Goal: Task Accomplishment & Management: Complete application form

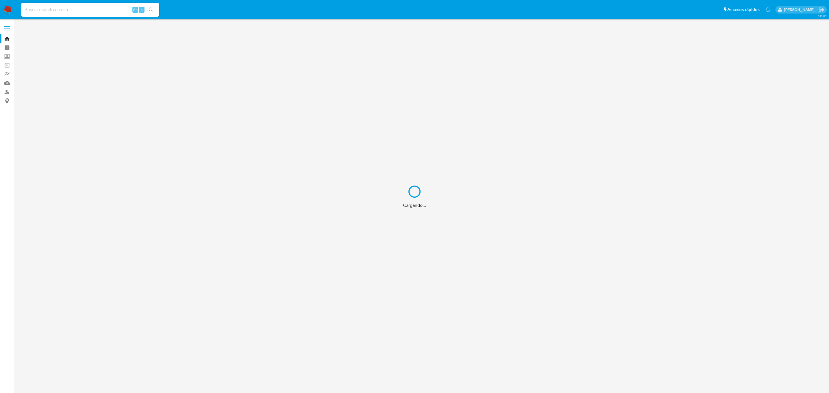
click at [76, 10] on div "Cargando..." at bounding box center [414, 196] width 829 height 393
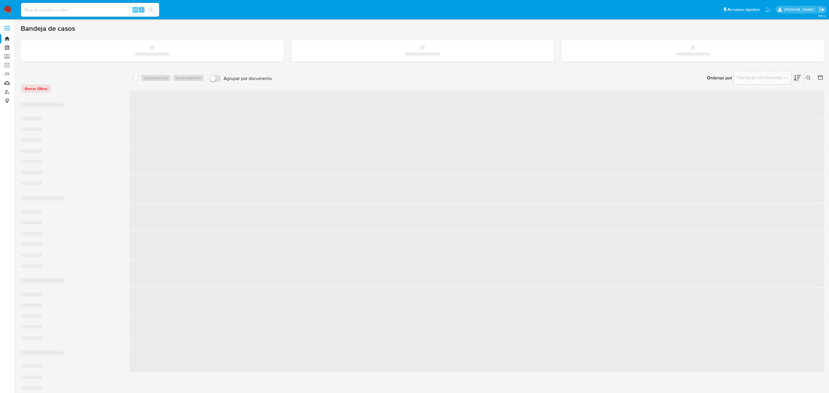
click at [64, 12] on input at bounding box center [90, 9] width 138 height 7
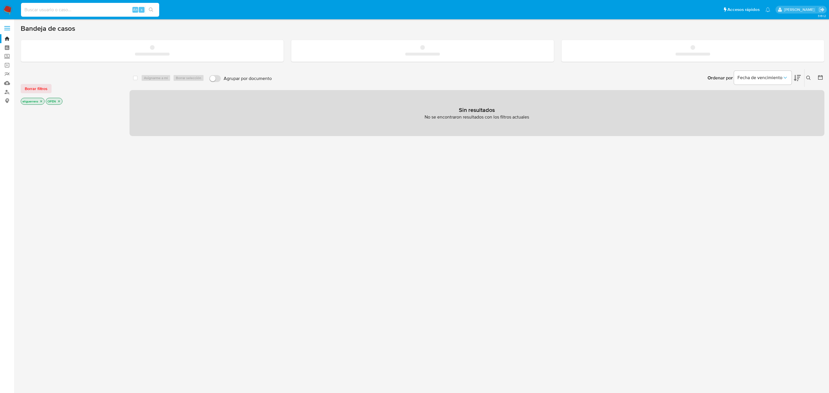
paste input "1489596433"
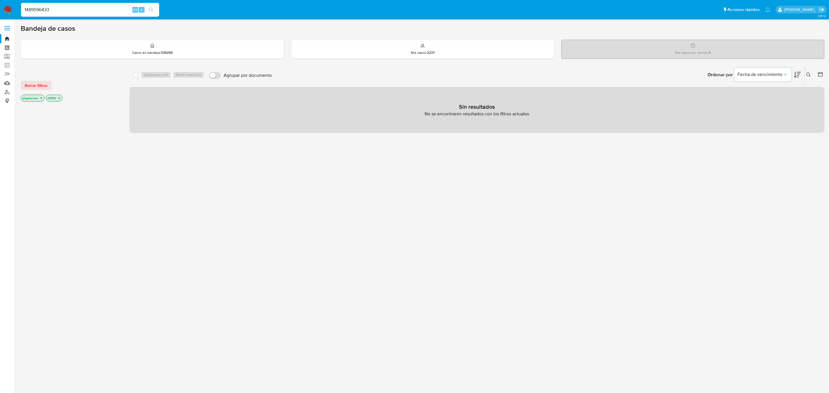
type input "1489596433"
click at [152, 8] on icon "search-icon" at bounding box center [151, 9] width 5 height 5
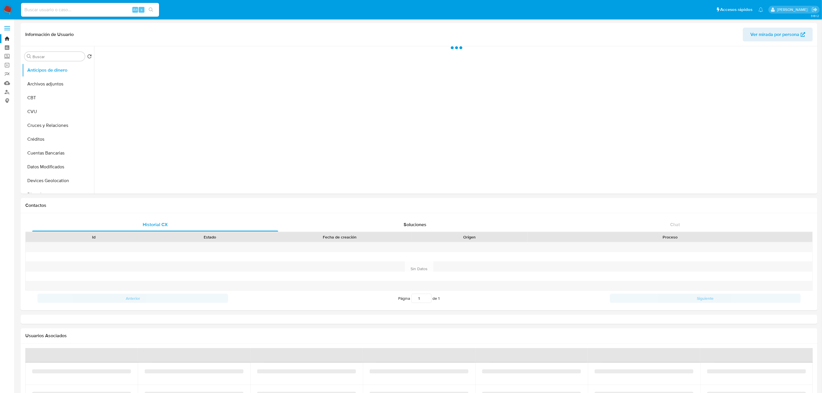
select select "10"
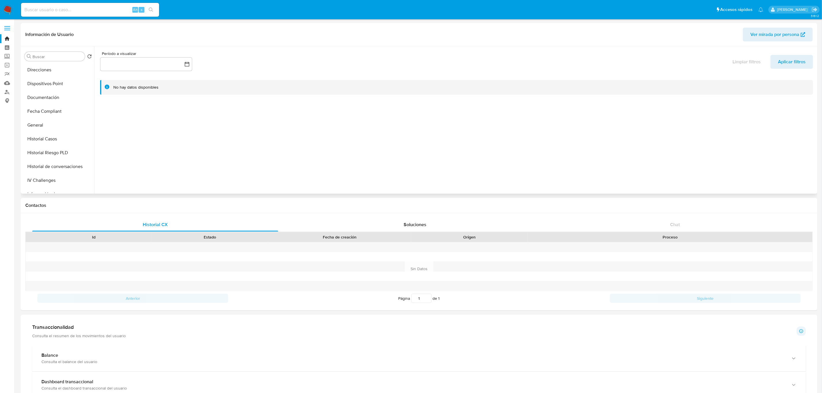
scroll to position [130, 0]
click at [49, 122] on button "General" at bounding box center [55, 120] width 67 height 14
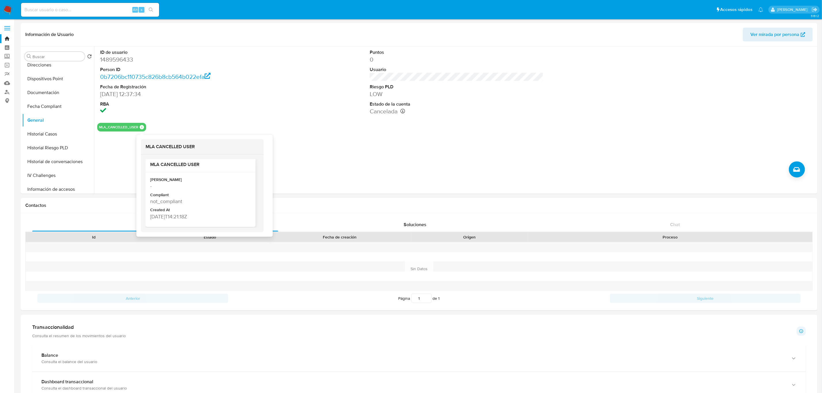
scroll to position [5, 0]
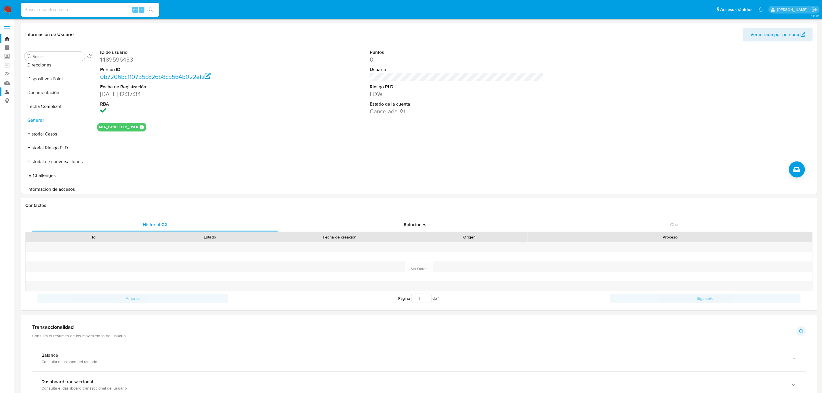
click at [6, 93] on link "Buscador de personas" at bounding box center [34, 92] width 69 height 9
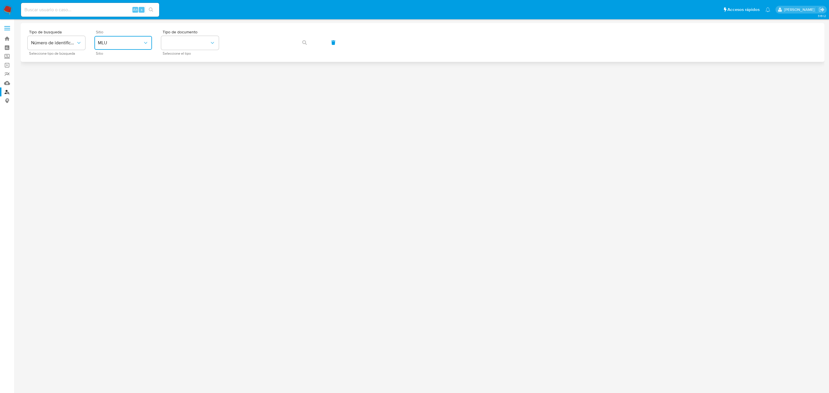
click at [114, 44] on span "MLU" at bounding box center [120, 43] width 45 height 6
click at [117, 71] on div "MLA" at bounding box center [121, 72] width 47 height 14
click at [173, 49] on button "identificationType" at bounding box center [190, 43] width 58 height 14
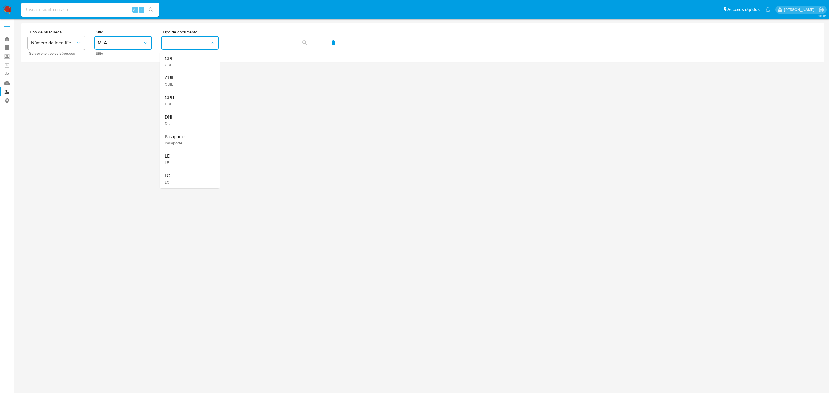
click at [175, 78] on div "CUIL CUIL" at bounding box center [188, 81] width 47 height 20
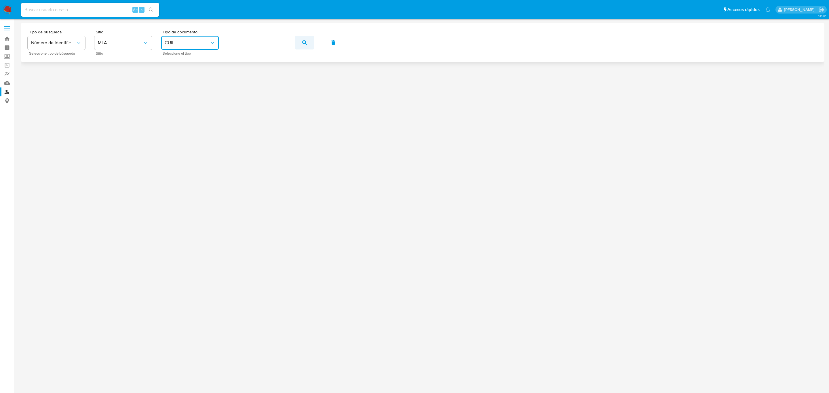
click at [312, 43] on button "button" at bounding box center [305, 43] width 20 height 14
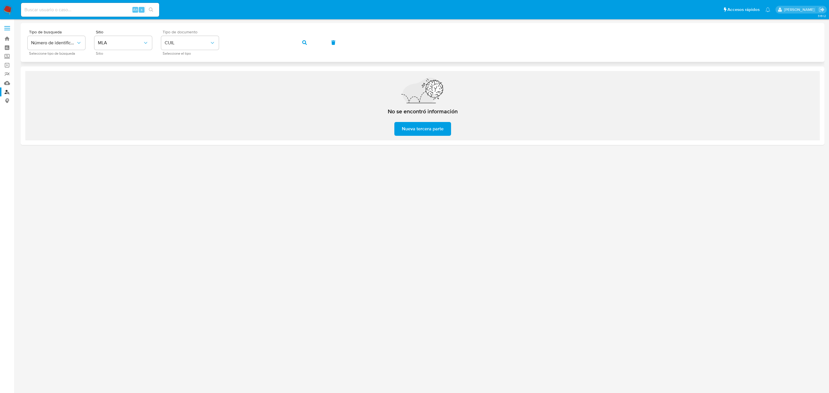
click at [212, 35] on div "Tipo de busqueda Número de identificación Seleccione tipo de búsqueda Sitio MLA…" at bounding box center [423, 42] width 790 height 25
click at [297, 42] on button "button" at bounding box center [305, 43] width 20 height 14
click at [215, 41] on div "Tipo de busqueda Número de identificación Seleccione tipo de búsqueda Sitio MLA…" at bounding box center [423, 42] width 790 height 25
click at [301, 41] on button "button" at bounding box center [305, 43] width 20 height 14
click at [182, 40] on div "Tipo de busqueda Número de identificación Seleccione tipo de búsqueda Sitio MLA…" at bounding box center [423, 42] width 790 height 25
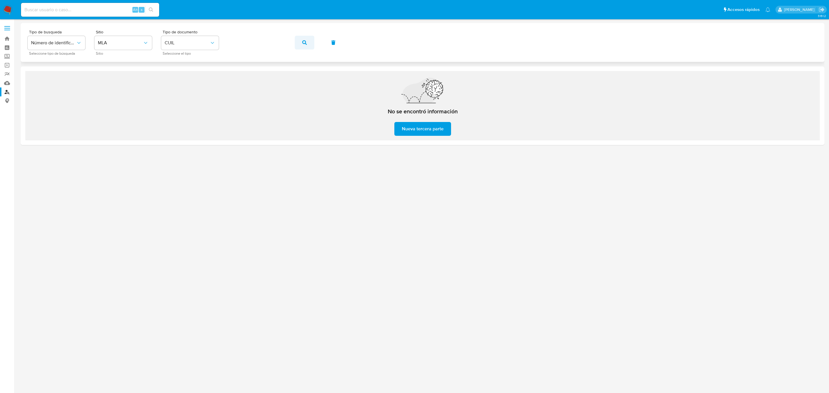
click at [300, 43] on button "button" at bounding box center [305, 43] width 20 height 14
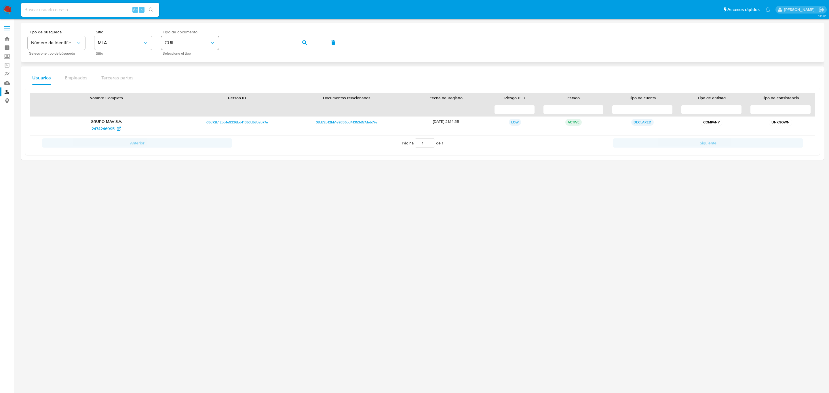
click at [201, 37] on div "Tipo de busqueda Número de identificación Seleccione tipo de búsqueda Sitio MLA…" at bounding box center [423, 42] width 790 height 25
click at [304, 41] on icon "button" at bounding box center [304, 42] width 5 height 5
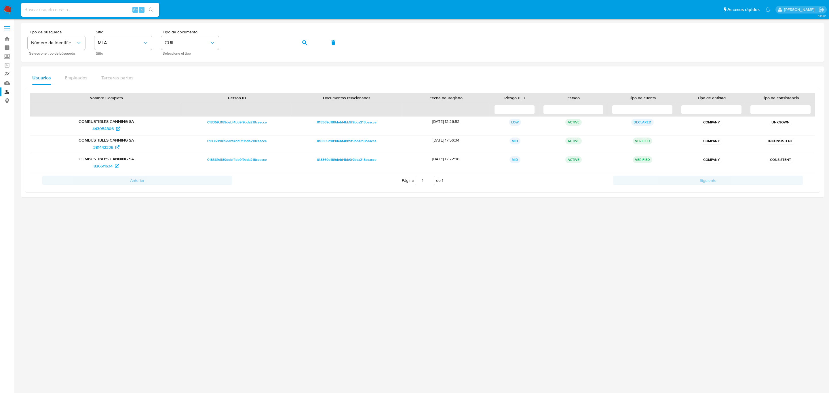
click at [6, 72] on link "Reportes" at bounding box center [34, 74] width 69 height 9
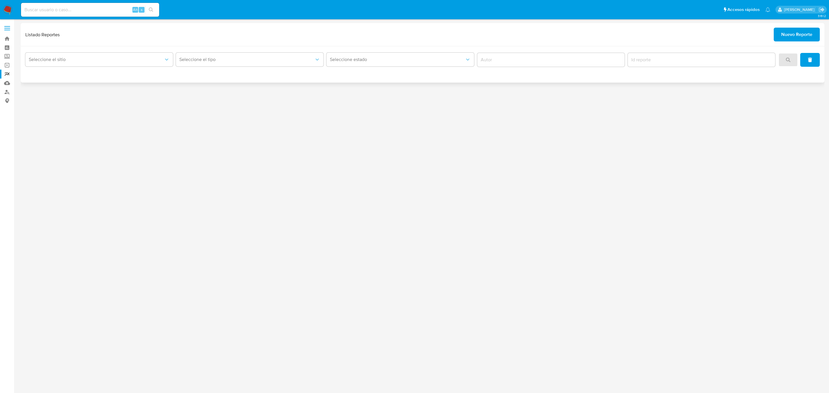
click at [768, 37] on div "Listado Reportes Nuevo Reporte" at bounding box center [422, 35] width 795 height 14
click at [777, 32] on button "Nuevo Reporte" at bounding box center [797, 35] width 46 height 14
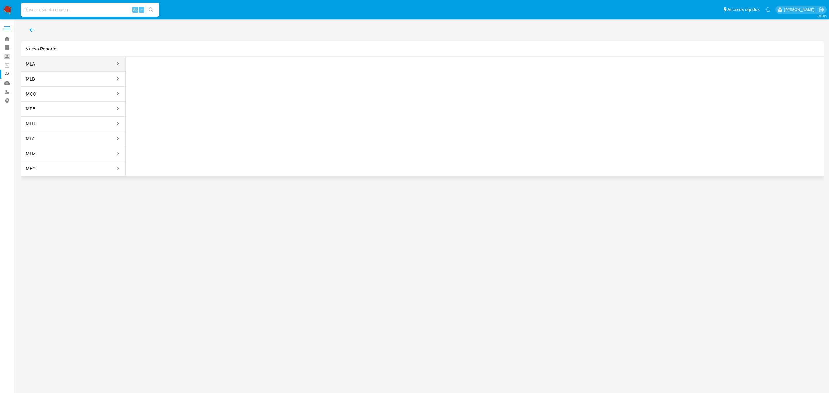
click at [75, 66] on button "MLA" at bounding box center [68, 64] width 95 height 14
click at [182, 75] on button "Seleccione una opcion" at bounding box center [161, 72] width 63 height 14
click at [168, 115] on div "LEGAJO UNICO" at bounding box center [159, 115] width 53 height 14
click at [244, 75] on button "CDI" at bounding box center [229, 72] width 63 height 14
click at [239, 111] on div "CUIL CUIL" at bounding box center [227, 110] width 53 height 20
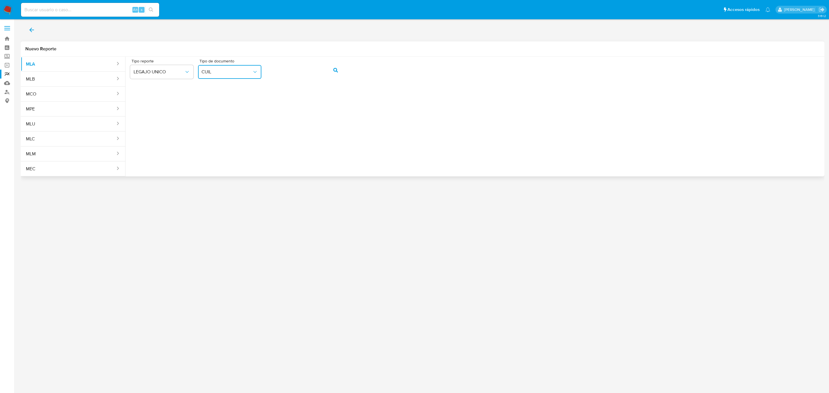
click at [257, 77] on button "CUIL" at bounding box center [229, 72] width 63 height 14
drag, startPoint x: 236, startPoint y: 128, endPoint x: 288, endPoint y: 86, distance: 67.3
click at [237, 128] on div "CUIT CUIT" at bounding box center [227, 130] width 53 height 20
click at [330, 70] on button "action-search" at bounding box center [336, 70] width 20 height 14
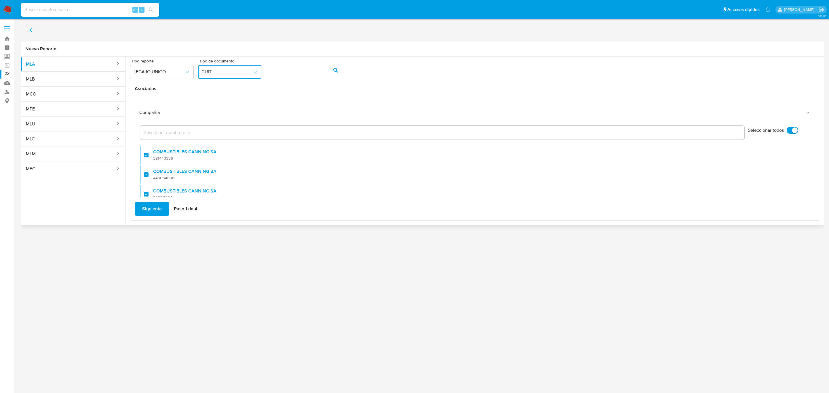
click at [787, 130] on input "Seleccionar todos" at bounding box center [793, 130] width 12 height 7
checkbox input "false"
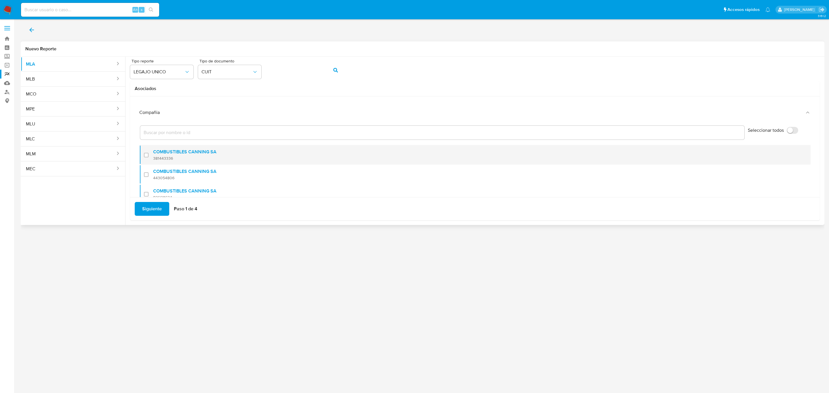
click at [154, 156] on span "381443336" at bounding box center [184, 158] width 63 height 5
checkbox input "true"
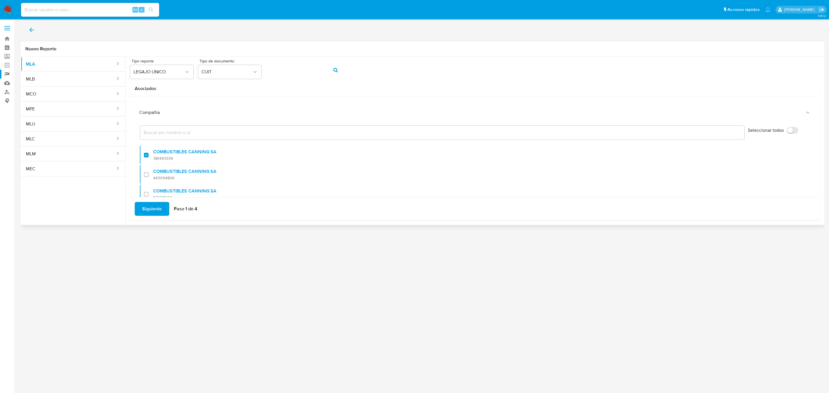
click at [155, 209] on span "Siguiente" at bounding box center [152, 209] width 20 height 13
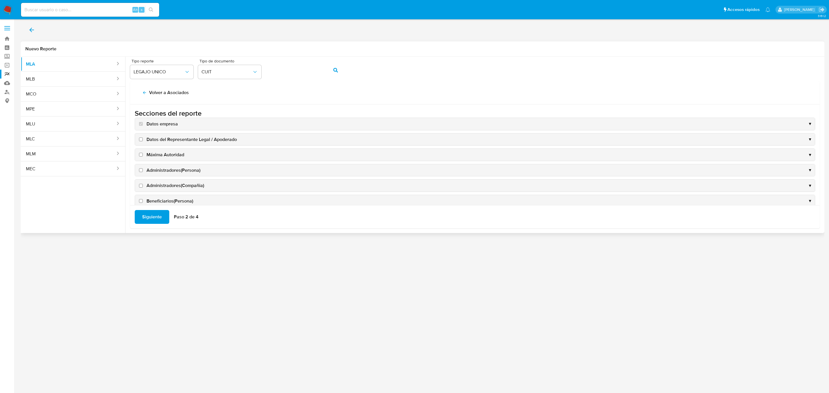
click at [164, 139] on span "Datos del Representante Legal / Apoderado" at bounding box center [192, 139] width 90 height 6
click at [143, 139] on input "Datos del Representante Legal / Apoderado" at bounding box center [141, 140] width 4 height 4
checkbox input "true"
click at [165, 153] on span "Máxima Autoridad" at bounding box center [166, 155] width 38 height 6
click at [143, 153] on input "Máxima Autoridad" at bounding box center [141, 155] width 4 height 4
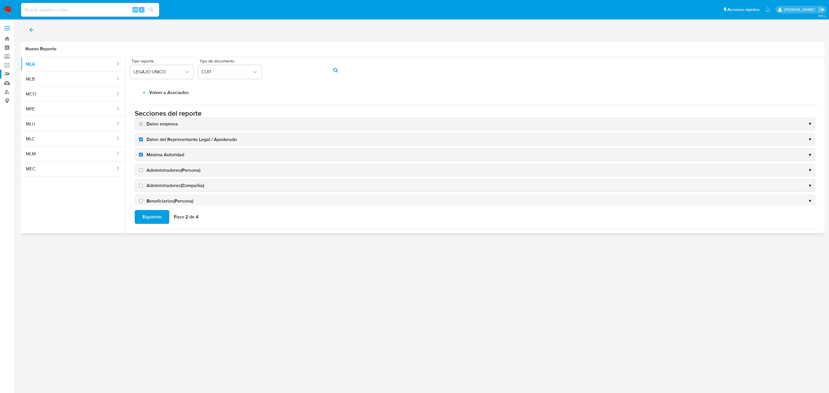
checkbox input "true"
click at [151, 173] on span "Administradores(Persona)" at bounding box center [174, 170] width 54 height 6
click at [143, 172] on input "Administradores(Persona)" at bounding box center [141, 170] width 4 height 4
checkbox input "true"
click at [155, 188] on span "Administradores(Compañia)" at bounding box center [176, 186] width 58 height 6
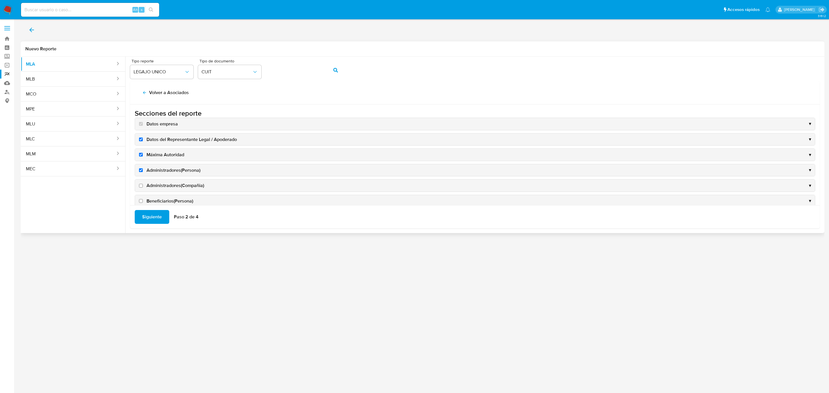
click at [143, 188] on input "Administradores(Compañia)" at bounding box center [141, 186] width 4 height 4
checkbox input "true"
click at [169, 149] on span "Propietarios(Persona)" at bounding box center [169, 145] width 45 height 6
click at [143, 147] on input "Propietarios(Persona)" at bounding box center [141, 146] width 4 height 4
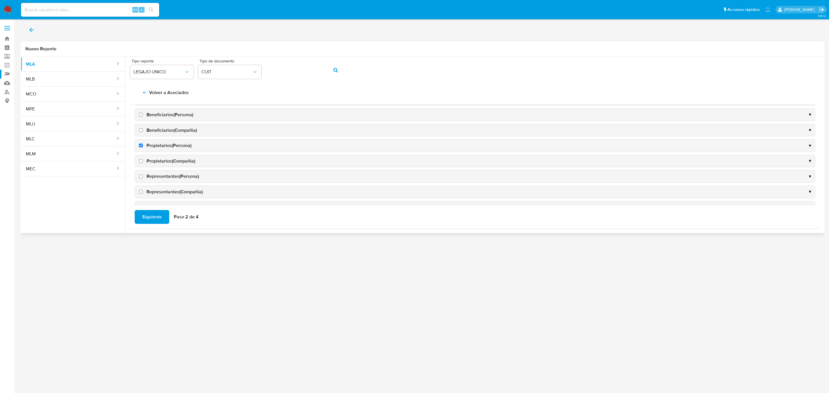
checkbox input "true"
click at [170, 161] on span "Propietarios(Compañia)" at bounding box center [171, 161] width 49 height 6
click at [143, 161] on input "Propietarios(Compañia)" at bounding box center [141, 161] width 4 height 4
checkbox input "true"
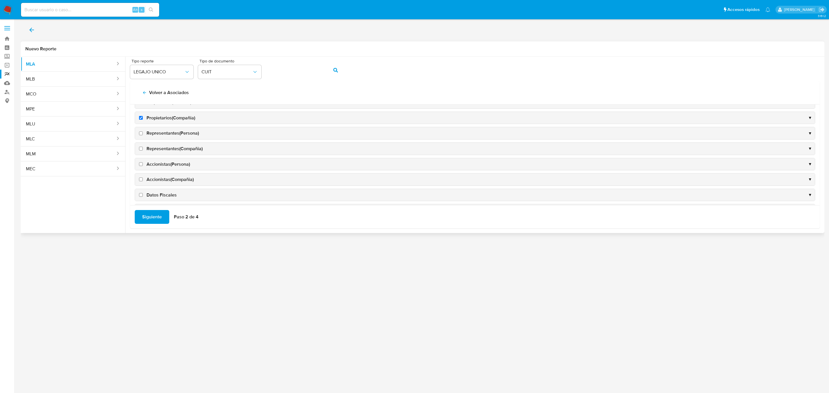
click at [163, 151] on span "Representantes(Compañia)" at bounding box center [175, 149] width 56 height 6
click at [143, 151] on input "Representantes(Compañia)" at bounding box center [141, 149] width 4 height 4
checkbox input "true"
click at [160, 136] on span "Representantes(Persona)" at bounding box center [173, 133] width 52 height 6
click at [143, 135] on input "Representantes(Persona)" at bounding box center [141, 134] width 4 height 4
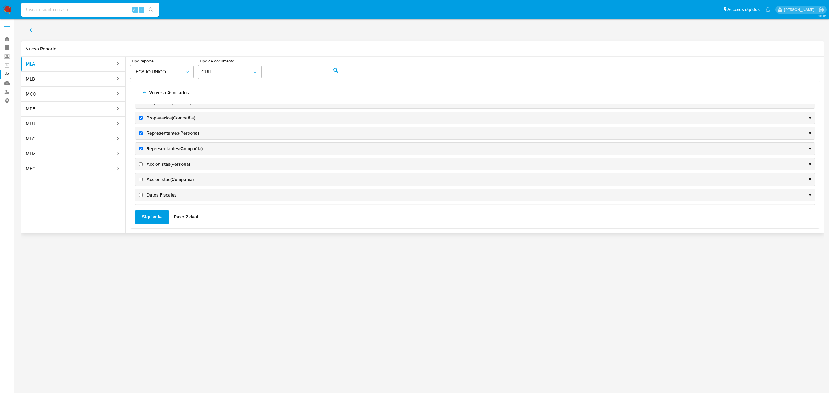
checkbox input "true"
click at [170, 164] on div "Accionistas(Persona) ▼" at bounding box center [475, 164] width 680 height 12
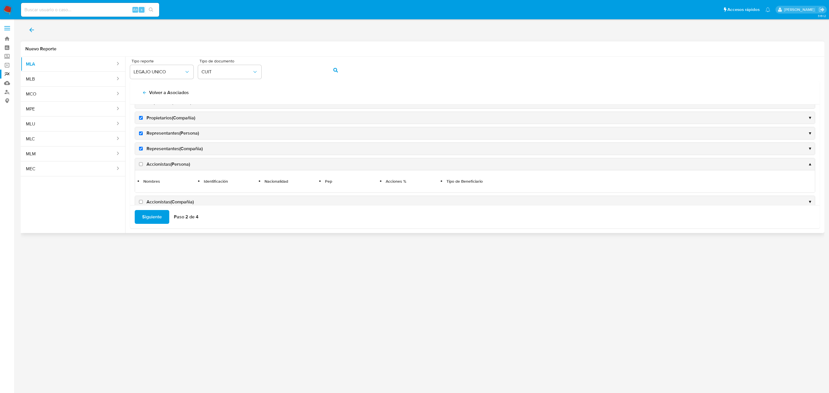
click at [170, 168] on span "Accionistas(Persona)" at bounding box center [168, 164] width 43 height 6
click at [143, 166] on input "Accionistas(Persona)" at bounding box center [141, 164] width 4 height 4
checkbox input "true"
click at [164, 119] on span "Accionistas(Compañia)" at bounding box center [170, 116] width 47 height 6
click at [143, 117] on input "Accionistas(Compañia)" at bounding box center [141, 116] width 4 height 4
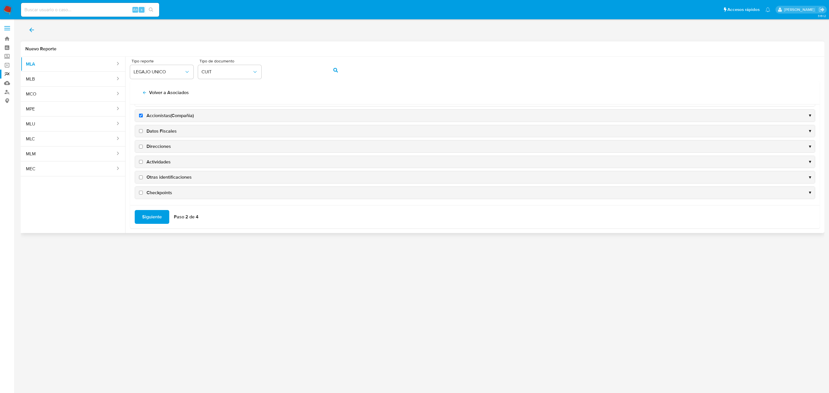
checkbox input "true"
click at [162, 170] on span "Datos Fiscales" at bounding box center [162, 167] width 30 height 6
click at [143, 169] on input "Datos Fiscales" at bounding box center [141, 167] width 4 height 4
checkbox input "true"
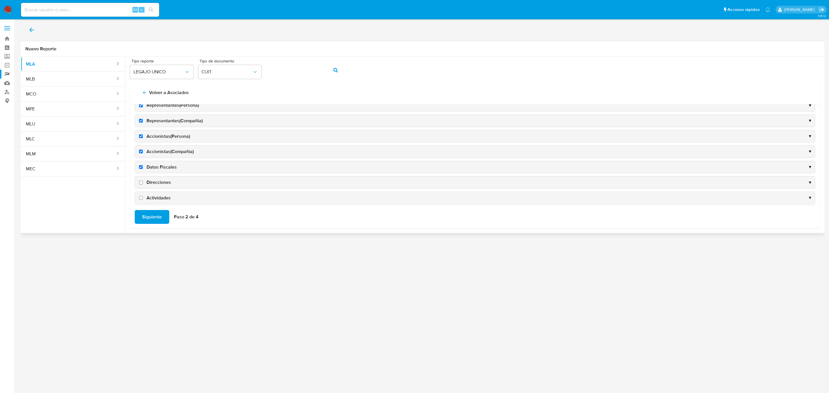
click at [163, 186] on span "Direcciones" at bounding box center [159, 182] width 24 height 6
click at [143, 185] on input "Direcciones" at bounding box center [141, 183] width 4 height 4
checkbox input "true"
click at [151, 160] on span "Actividades" at bounding box center [159, 160] width 24 height 6
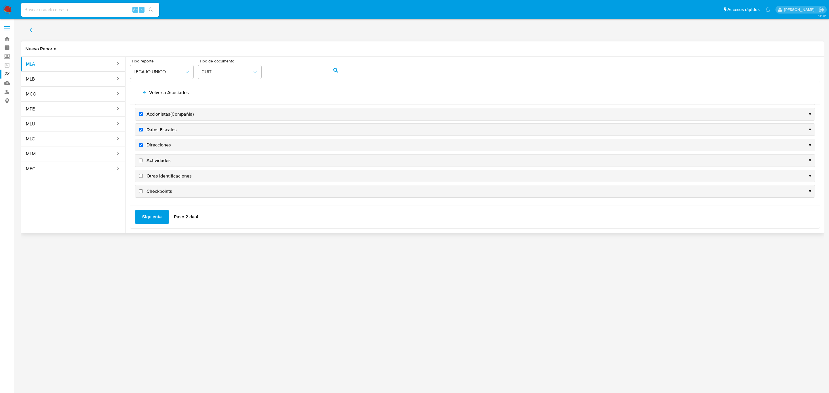
click at [143, 160] on input "Actividades" at bounding box center [141, 161] width 4 height 4
checkbox input "true"
click at [156, 176] on span "Otras identificaciones" at bounding box center [169, 176] width 45 height 6
click at [143, 176] on input "Otras identificaciones" at bounding box center [141, 176] width 4 height 4
checkbox input "true"
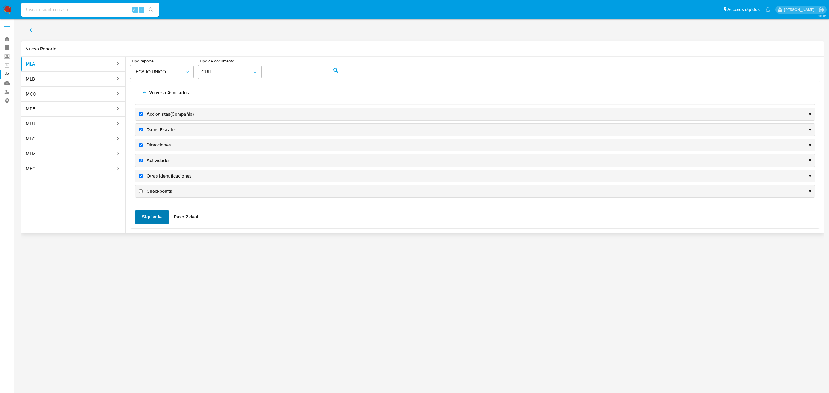
click at [152, 214] on span "Siguiente" at bounding box center [152, 217] width 20 height 13
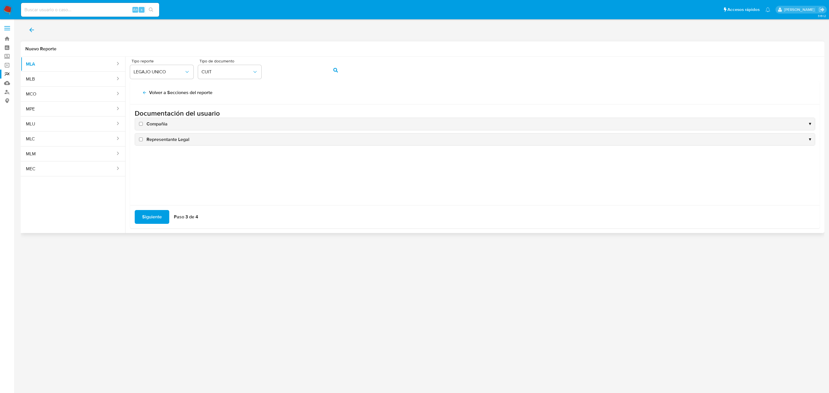
click at [158, 125] on span "Compañia" at bounding box center [157, 124] width 21 height 6
click at [143, 125] on input "Compañia" at bounding box center [141, 124] width 4 height 4
checkbox input "true"
click at [161, 144] on div "Representante Legal ▼" at bounding box center [475, 140] width 680 height 12
click at [165, 140] on span "Representante Legal" at bounding box center [168, 139] width 43 height 6
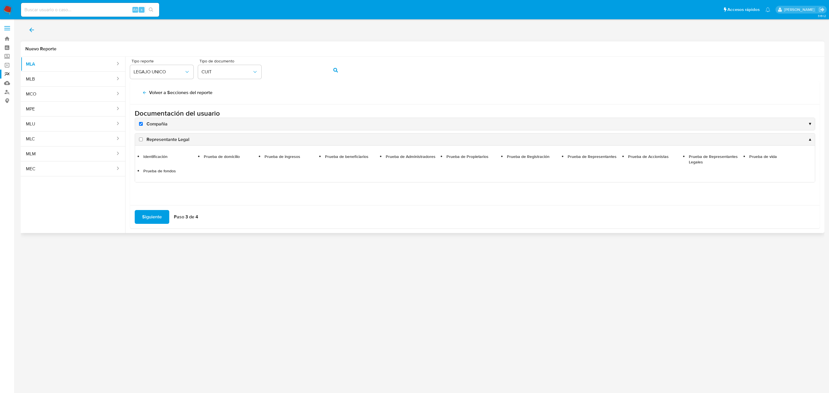
click at [143, 140] on input "Representante Legal" at bounding box center [141, 140] width 4 height 4
checkbox input "true"
click at [150, 218] on span "Siguiente" at bounding box center [152, 217] width 20 height 13
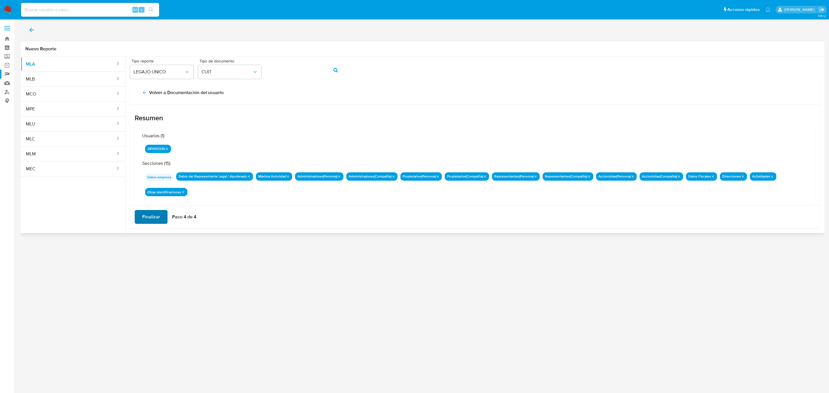
click at [150, 218] on span "Finalizar" at bounding box center [151, 217] width 18 height 13
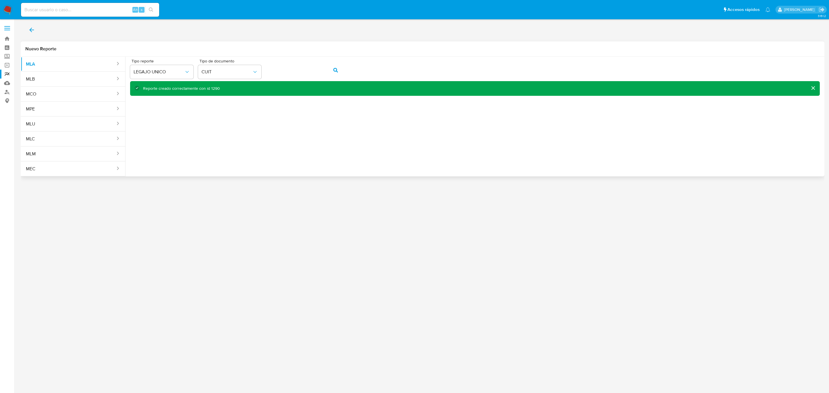
click at [35, 34] on span "back" at bounding box center [31, 30] width 7 height 13
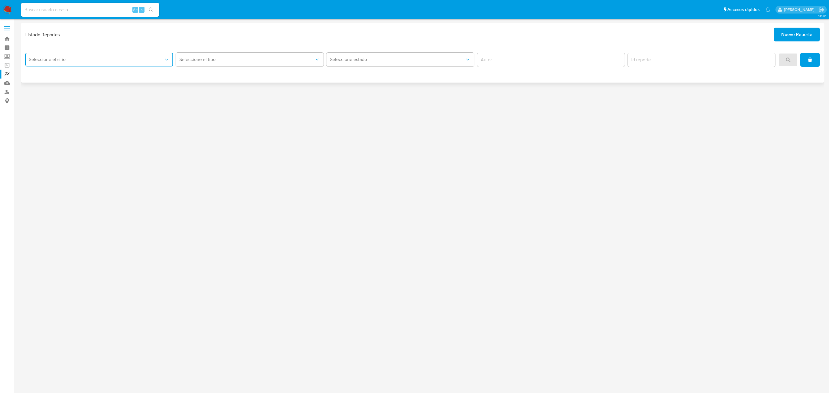
click at [99, 61] on span "Seleccione el sitio" at bounding box center [96, 60] width 135 height 6
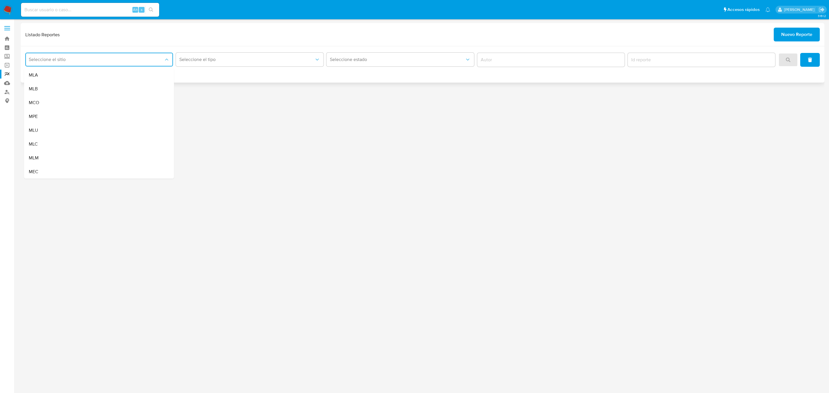
drag, startPoint x: 97, startPoint y: 77, endPoint x: 277, endPoint y: 76, distance: 179.9
click at [97, 76] on div "MLA" at bounding box center [97, 75] width 137 height 14
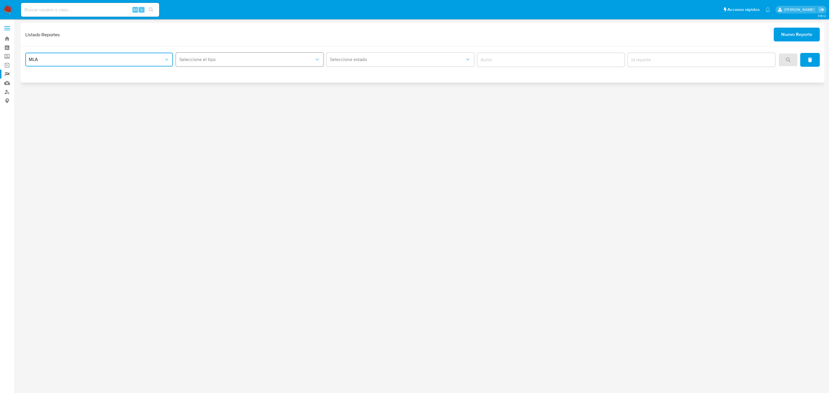
click at [291, 66] on button "Seleccione el tipo" at bounding box center [250, 60] width 148 height 14
click at [269, 104] on div "LEGAJO UNICO" at bounding box center [247, 103] width 137 height 14
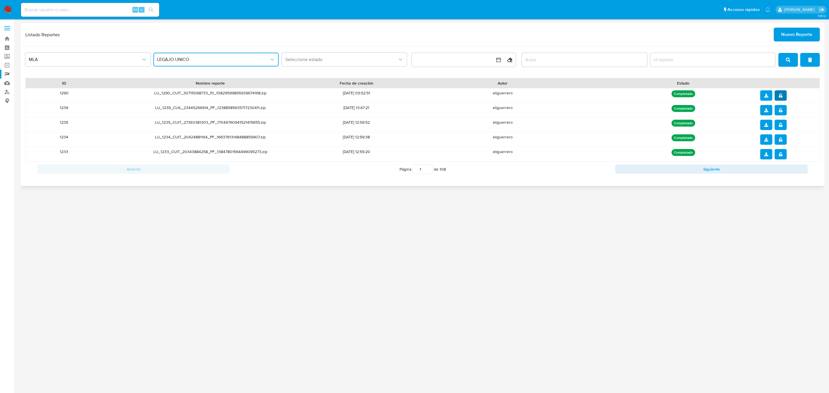
click at [781, 99] on span "notify_security" at bounding box center [781, 95] width 4 height 9
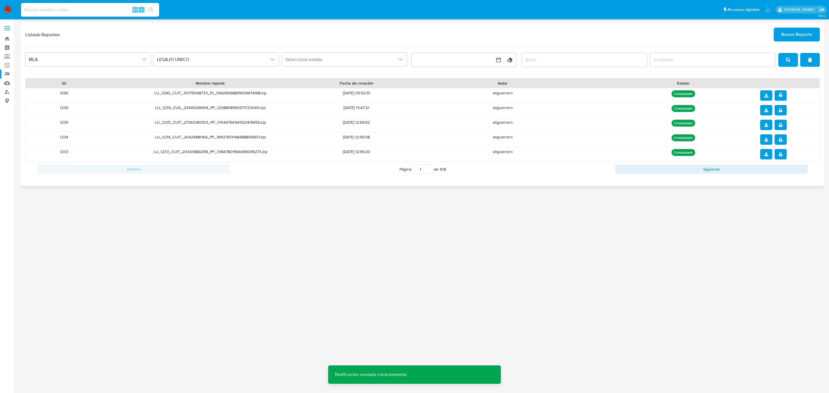
click at [767, 95] on icon "download" at bounding box center [766, 96] width 4 height 4
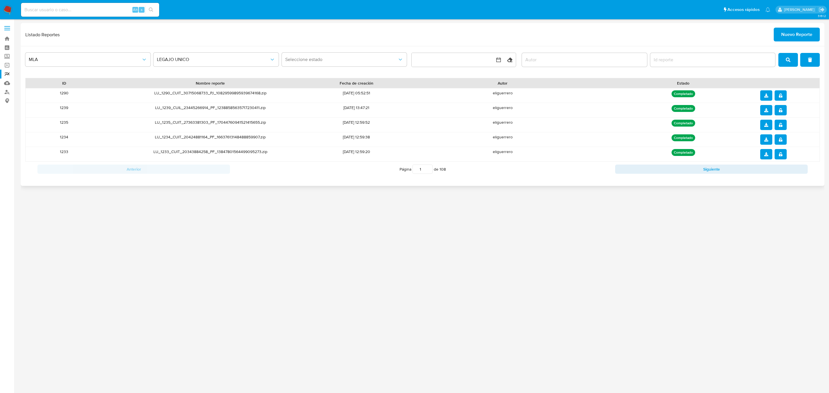
click at [780, 28] on button "Nuevo Reporte" at bounding box center [797, 35] width 46 height 14
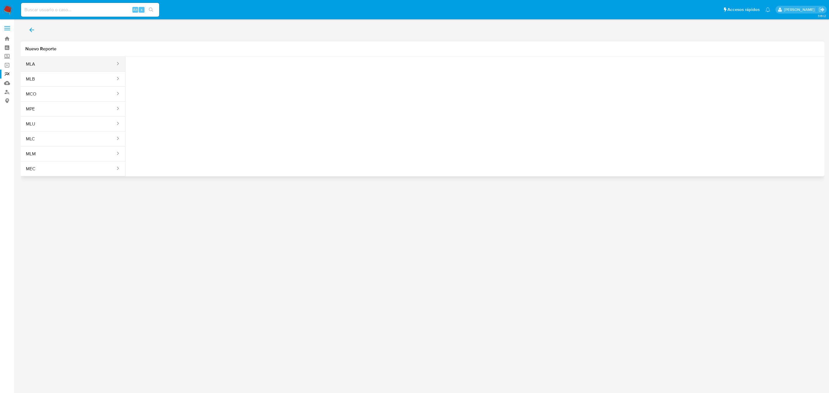
click at [88, 58] on button "MLA" at bounding box center [68, 64] width 95 height 14
click at [167, 70] on span "Seleccione una opcion" at bounding box center [159, 72] width 51 height 6
click at [170, 112] on div "LEGAJO UNICO" at bounding box center [159, 115] width 53 height 14
click at [246, 75] on button "CDI" at bounding box center [229, 72] width 63 height 14
click at [229, 113] on div "CUIL CUIL" at bounding box center [227, 110] width 53 height 20
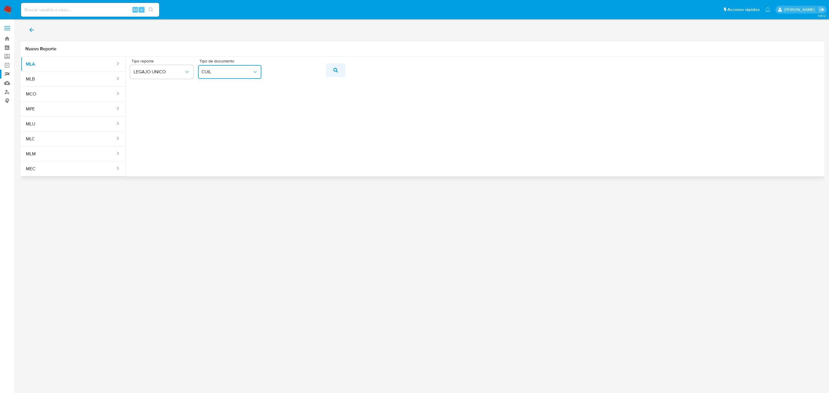
click at [339, 69] on button "action-search" at bounding box center [336, 70] width 20 height 14
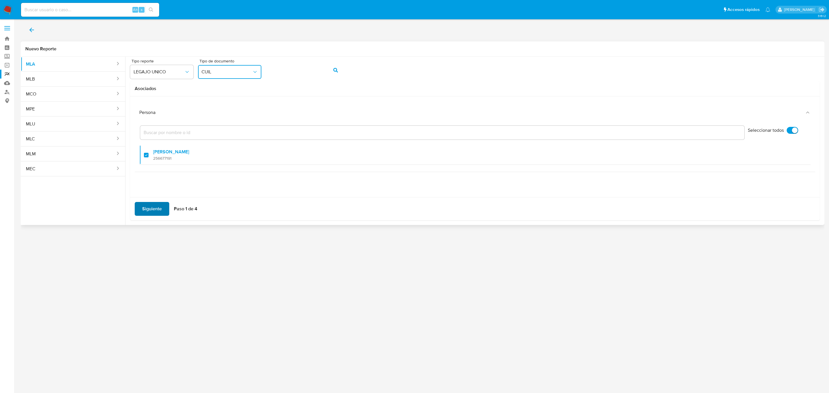
click at [152, 214] on span "Siguiente" at bounding box center [152, 209] width 20 height 13
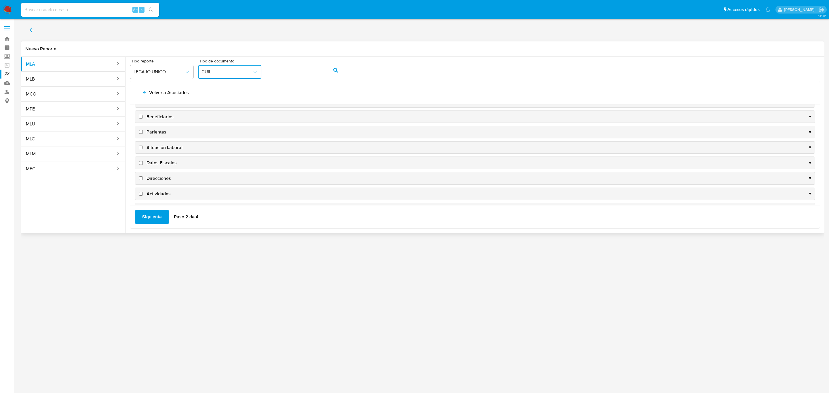
scroll to position [43, 0]
click at [163, 143] on span "Datos Fiscales" at bounding box center [162, 142] width 30 height 6
click at [143, 143] on input "Datos Fiscales" at bounding box center [141, 143] width 4 height 4
checkbox input "true"
click at [161, 159] on span "Direcciones" at bounding box center [159, 158] width 24 height 6
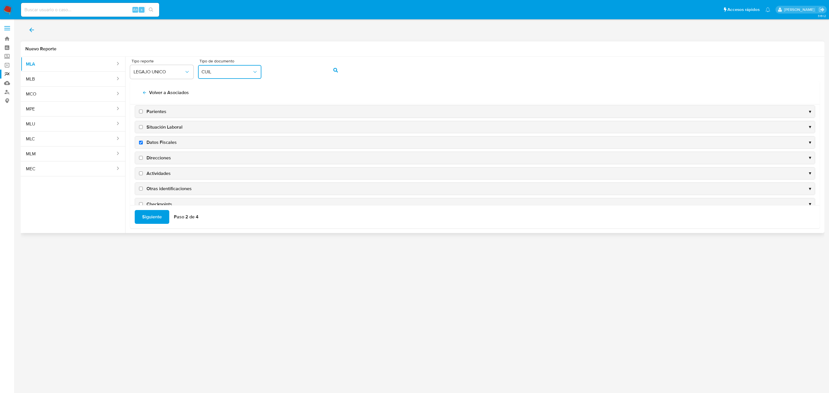
click at [143, 159] on input "Direcciones" at bounding box center [141, 158] width 4 height 4
checkbox input "true"
click at [160, 174] on span "Actividades" at bounding box center [159, 173] width 24 height 6
click at [143, 174] on input "Actividades" at bounding box center [141, 174] width 4 height 4
checkbox input "true"
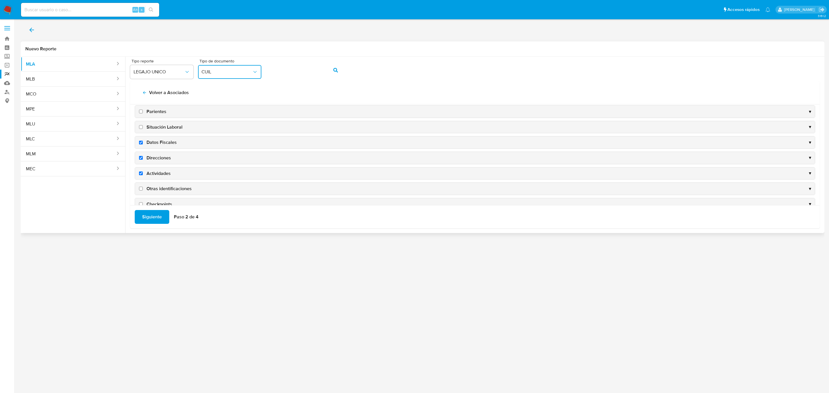
click at [160, 187] on div "Otras identificaciones ▼" at bounding box center [475, 189] width 680 height 12
click at [160, 191] on span "Otras identificaciones" at bounding box center [169, 189] width 45 height 6
click at [143, 191] on input "Otras identificaciones" at bounding box center [141, 189] width 4 height 4
checkbox input "true"
click at [149, 213] on span "Siguiente" at bounding box center [152, 217] width 20 height 13
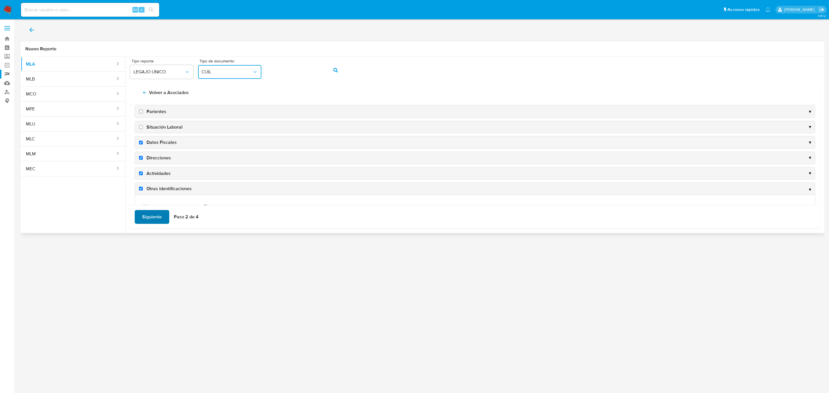
scroll to position [0, 0]
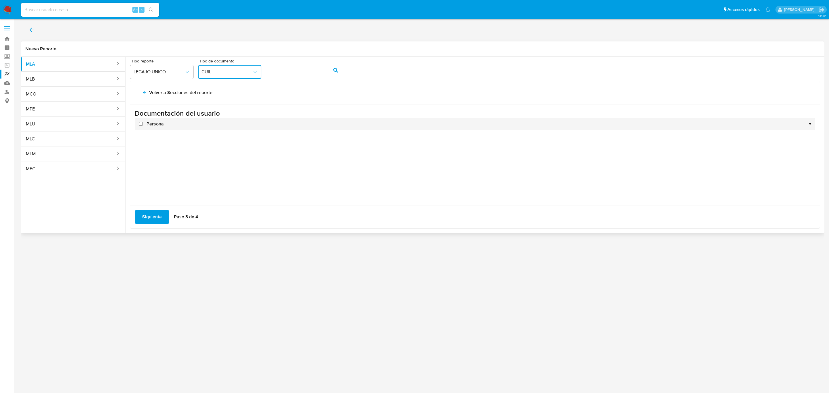
click at [153, 123] on span "Persona" at bounding box center [155, 124] width 17 height 6
click at [143, 123] on input "Persona" at bounding box center [141, 124] width 4 height 4
checkbox input "true"
click at [144, 216] on span "Siguiente" at bounding box center [152, 217] width 20 height 13
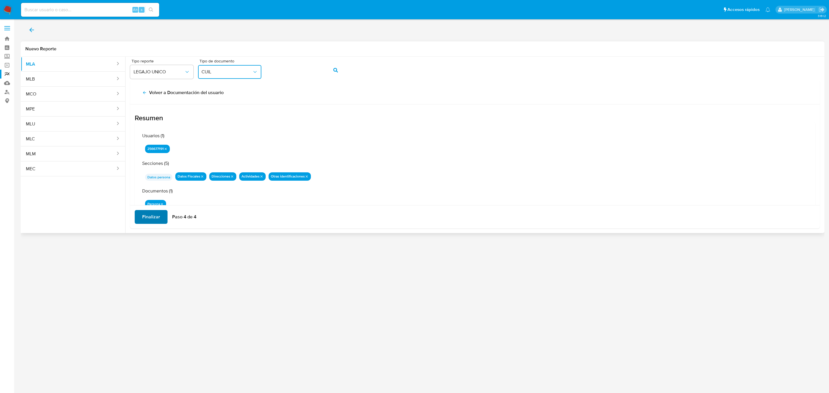
click at [144, 216] on span "Finalizar" at bounding box center [151, 217] width 18 height 13
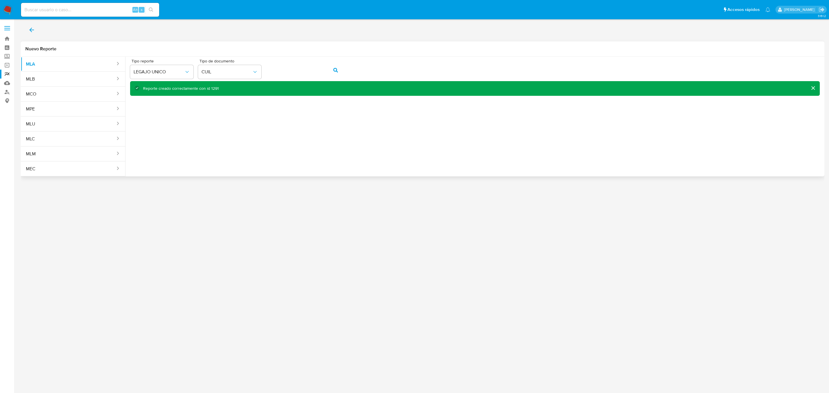
click at [32, 35] on span "back" at bounding box center [31, 30] width 7 height 13
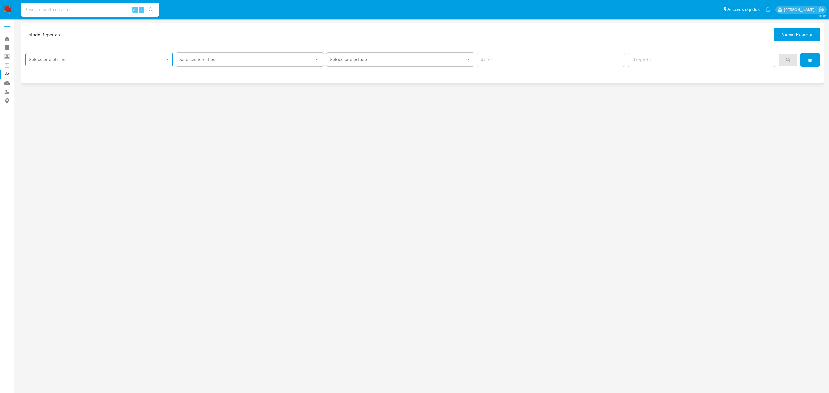
click at [156, 57] on button "Seleccione el sitio" at bounding box center [99, 60] width 148 height 14
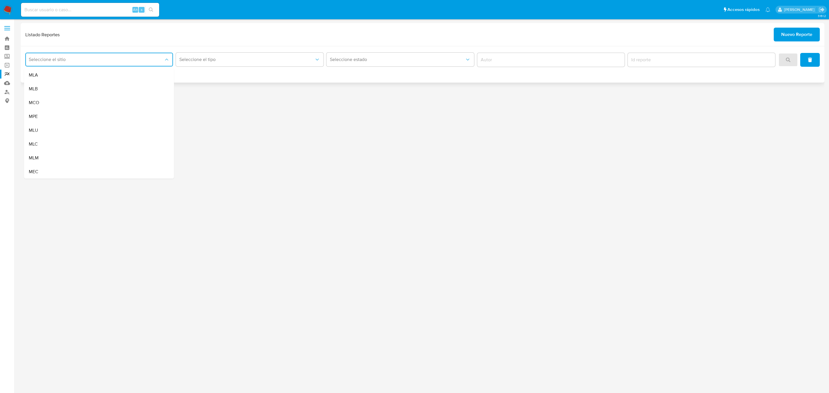
click at [137, 67] on div "MLA MLB MCO MPE MLU MLC MLM MEC" at bounding box center [99, 122] width 150 height 112
click at [136, 72] on div "MLA" at bounding box center [97, 75] width 137 height 14
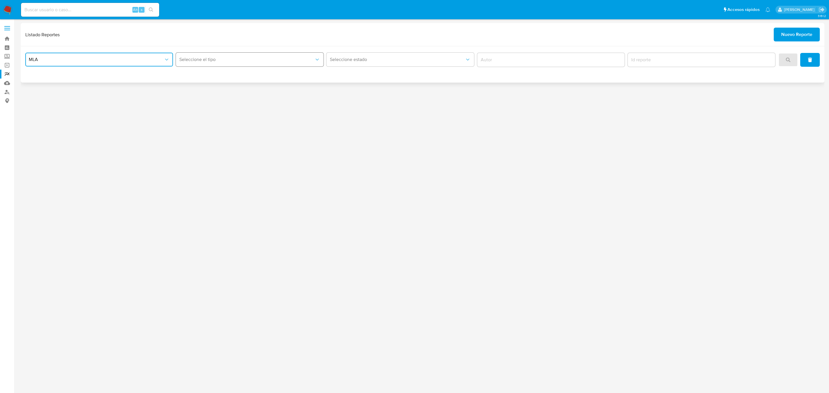
click at [316, 61] on icon "report-type" at bounding box center [317, 60] width 6 height 6
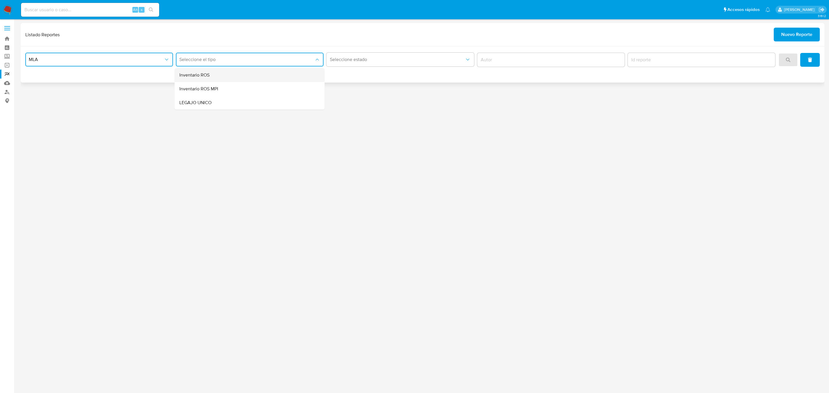
click at [297, 78] on div "Inventario ROS" at bounding box center [247, 75] width 137 height 14
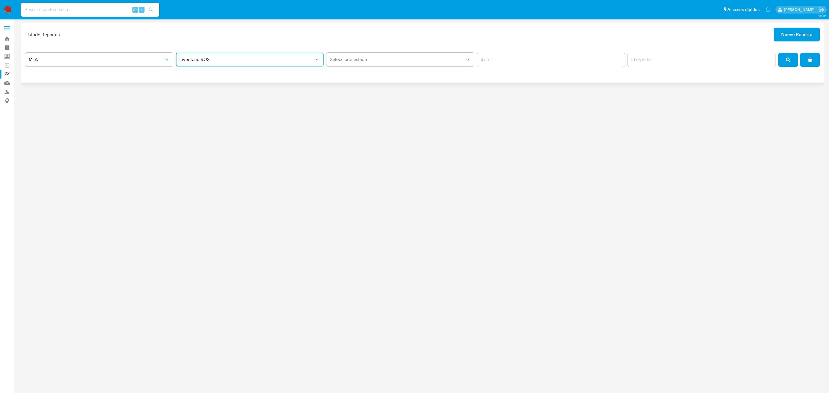
click at [304, 65] on button "Inventario ROS" at bounding box center [250, 60] width 148 height 14
click at [282, 103] on div "LEGAJO UNICO" at bounding box center [247, 103] width 137 height 14
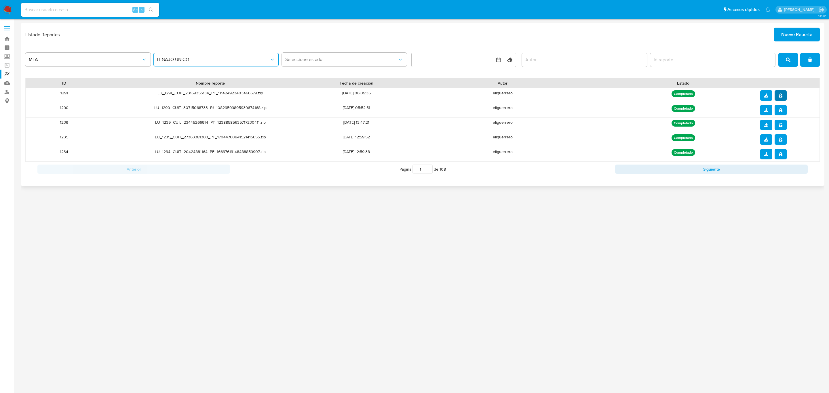
click at [784, 99] on button "notify_security" at bounding box center [781, 95] width 12 height 10
click at [766, 95] on icon "download" at bounding box center [766, 96] width 4 height 4
click at [788, 35] on span "Nuevo Reporte" at bounding box center [796, 34] width 31 height 13
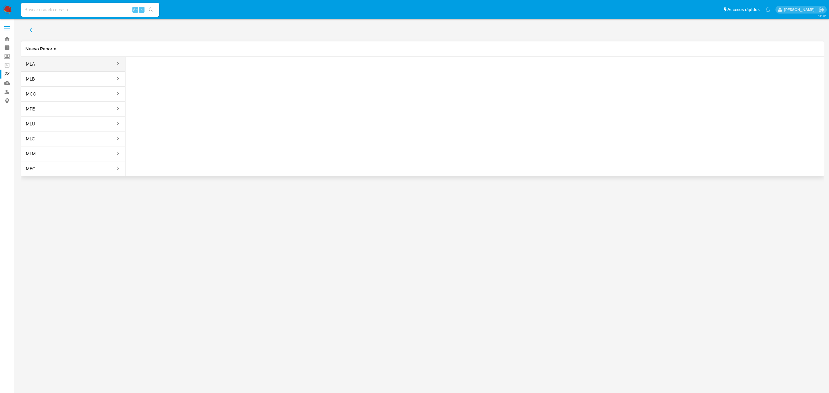
click at [81, 69] on button "MLA" at bounding box center [68, 64] width 95 height 14
click at [167, 71] on span "Seleccione una opcion" at bounding box center [159, 72] width 51 height 6
click at [164, 116] on span "LEGAJO UNICO" at bounding box center [149, 115] width 32 height 6
click at [242, 74] on span "CDI" at bounding box center [227, 72] width 51 height 6
click at [226, 109] on div "CUIL CUIL" at bounding box center [227, 110] width 53 height 20
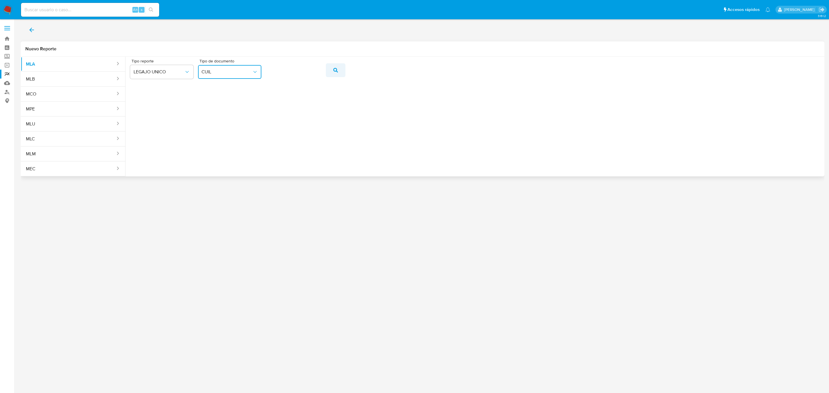
click at [329, 72] on button "action-search" at bounding box center [336, 70] width 20 height 14
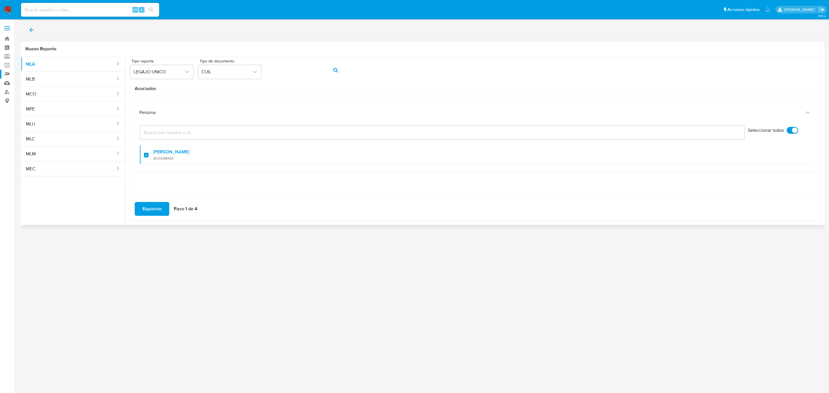
click at [152, 202] on div "Siguiente Paso 1 de 4" at bounding box center [475, 208] width 690 height 23
click at [149, 204] on span "Siguiente" at bounding box center [152, 209] width 20 height 13
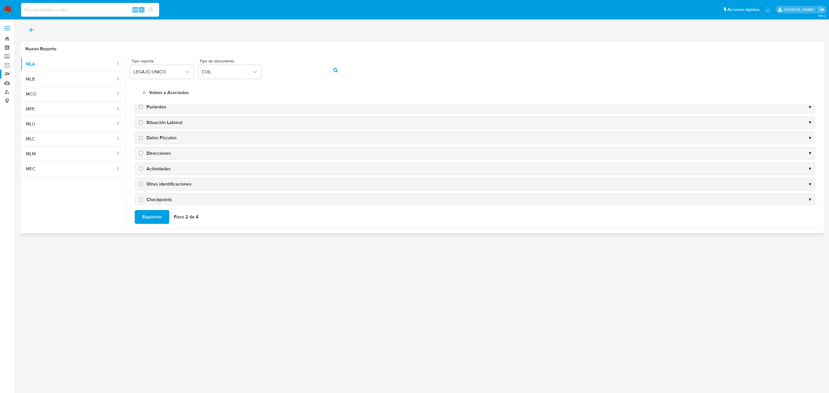
scroll to position [58, 0]
click at [164, 127] on span "Datos Fiscales" at bounding box center [162, 130] width 30 height 6
click at [143, 128] on input "Datos Fiscales" at bounding box center [141, 130] width 4 height 4
checkbox input "true"
click at [160, 141] on div "Direcciones ▼" at bounding box center [475, 145] width 680 height 12
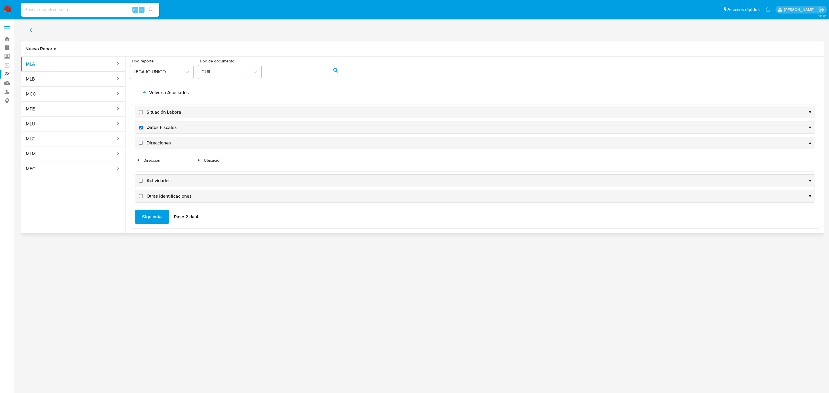
click at [160, 145] on span "Direcciones" at bounding box center [159, 143] width 24 height 6
click at [143, 145] on input "Direcciones" at bounding box center [141, 143] width 4 height 4
checkbox input "true"
click at [157, 183] on span "Actividades" at bounding box center [159, 181] width 24 height 6
click at [143, 183] on input "Actividades" at bounding box center [141, 181] width 4 height 4
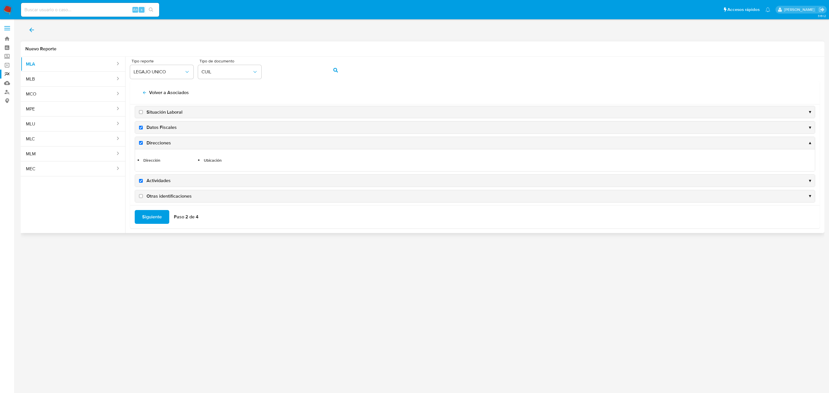
checkbox input "true"
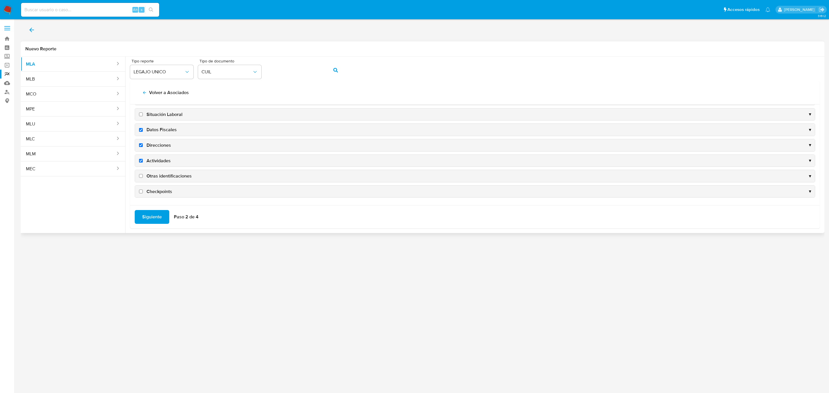
click at [162, 177] on span "Otras identificaciones" at bounding box center [169, 176] width 45 height 6
click at [143, 177] on input "Otras identificaciones" at bounding box center [141, 176] width 4 height 4
checkbox input "true"
click at [155, 208] on div "Siguiente Paso 2 de 4" at bounding box center [475, 216] width 690 height 23
click at [152, 215] on span "Siguiente" at bounding box center [152, 217] width 20 height 13
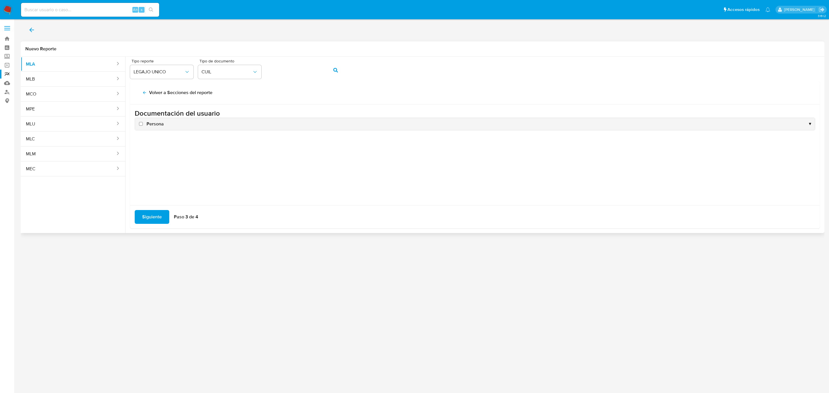
scroll to position [0, 0]
click at [152, 127] on span "Persona" at bounding box center [155, 124] width 17 height 6
click at [143, 126] on input "Persona" at bounding box center [141, 124] width 4 height 4
checkbox input "true"
click at [150, 218] on span "Siguiente" at bounding box center [152, 217] width 20 height 13
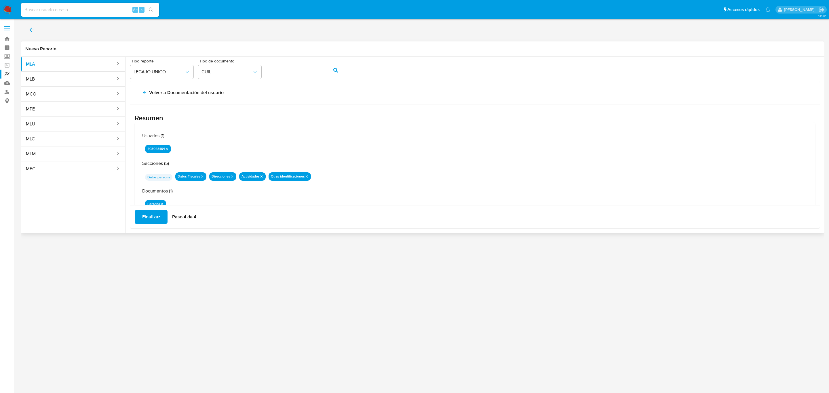
click at [154, 218] on span "Finalizar" at bounding box center [151, 217] width 18 height 13
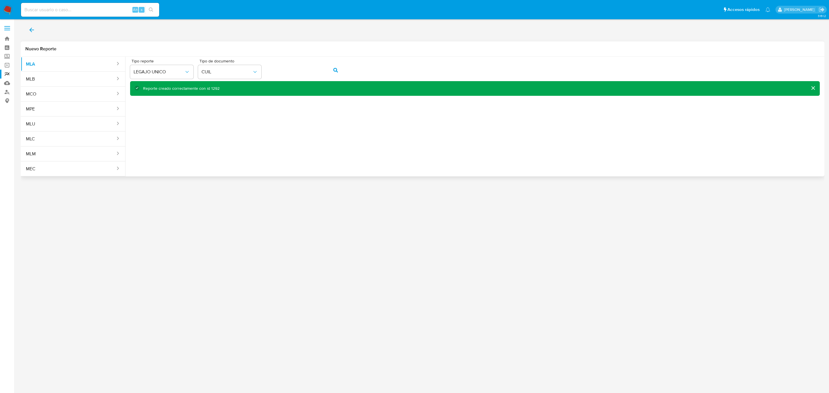
click at [28, 31] on button "back" at bounding box center [32, 30] width 22 height 14
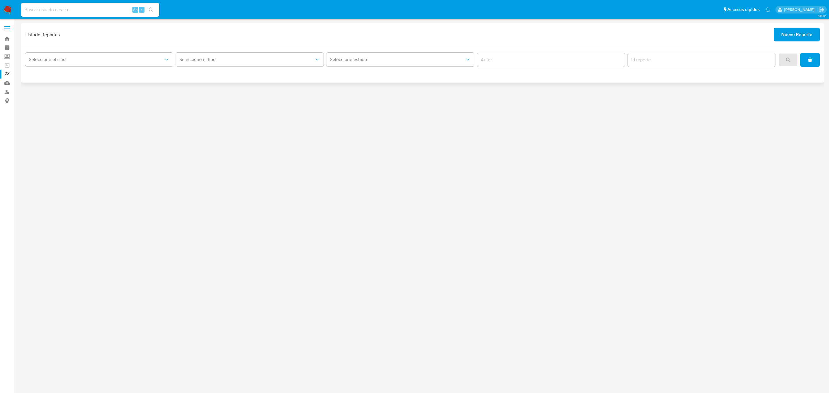
click at [129, 49] on div "Seleccione el sitio Seleccione el tipo Seleccione estado" at bounding box center [423, 64] width 804 height 36
click at [129, 55] on button "Seleccione el sitio" at bounding box center [99, 60] width 148 height 14
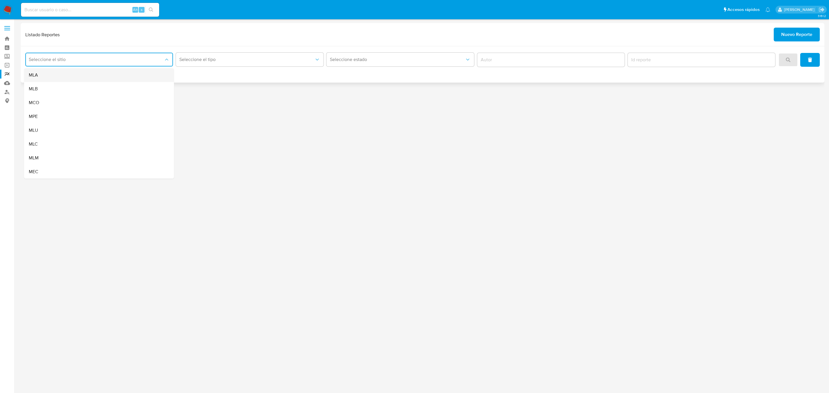
click at [123, 77] on div "MLA" at bounding box center [97, 75] width 137 height 14
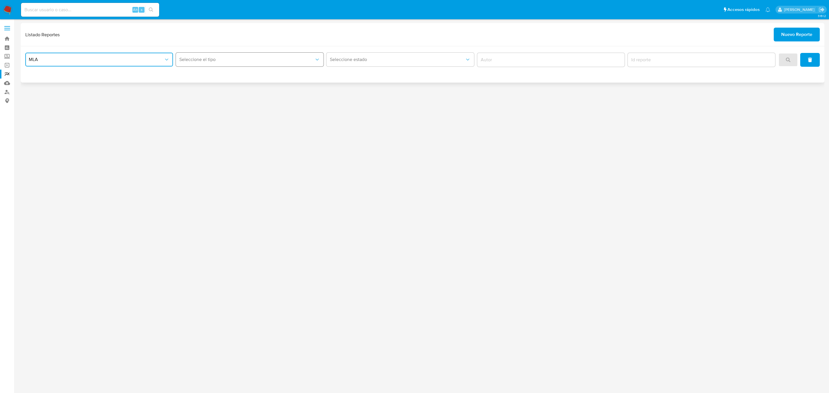
click at [219, 63] on button "Seleccione el tipo" at bounding box center [250, 60] width 148 height 14
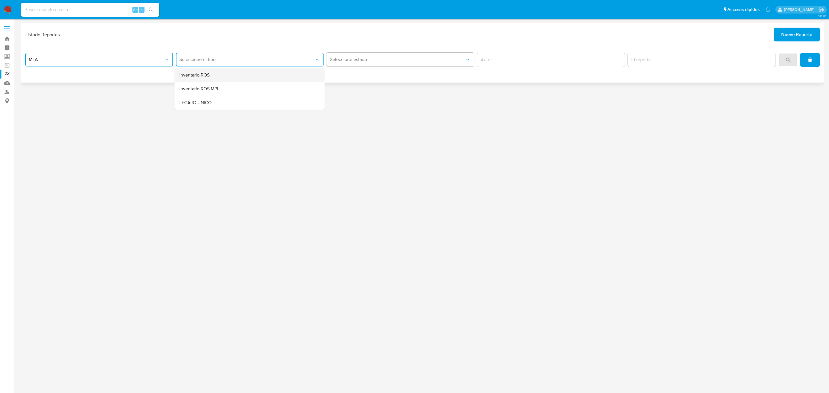
click at [223, 76] on div "Inventario ROS" at bounding box center [247, 75] width 137 height 14
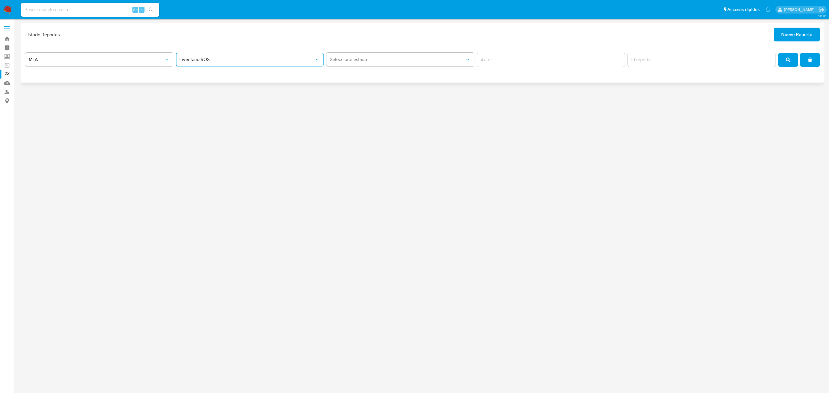
click at [232, 59] on span "Inventario ROS" at bounding box center [246, 60] width 135 height 6
click at [225, 101] on div "LEGAJO UNICO" at bounding box center [247, 103] width 137 height 14
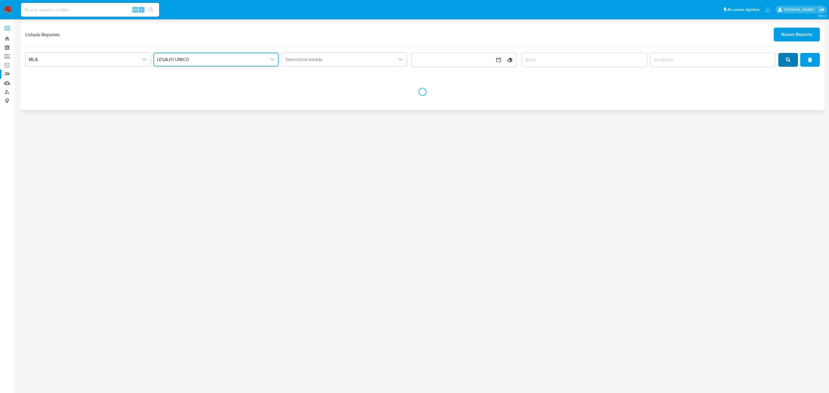
click at [793, 60] on button "search" at bounding box center [788, 60] width 20 height 14
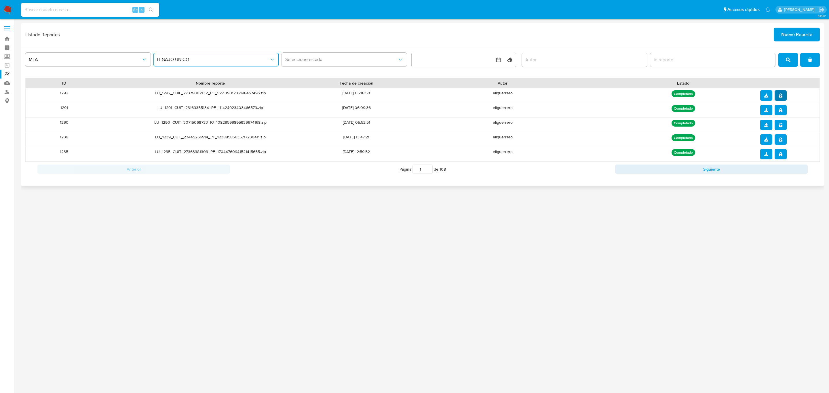
click at [781, 94] on icon "notify_security" at bounding box center [780, 96] width 3 height 4
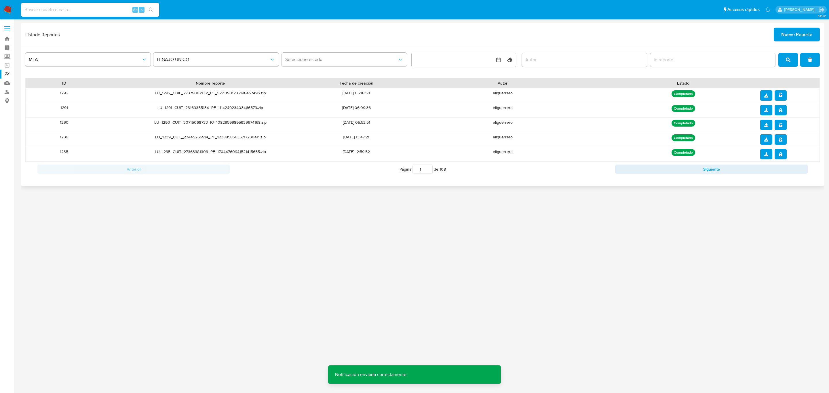
click at [765, 96] on icon "download" at bounding box center [766, 96] width 4 height 4
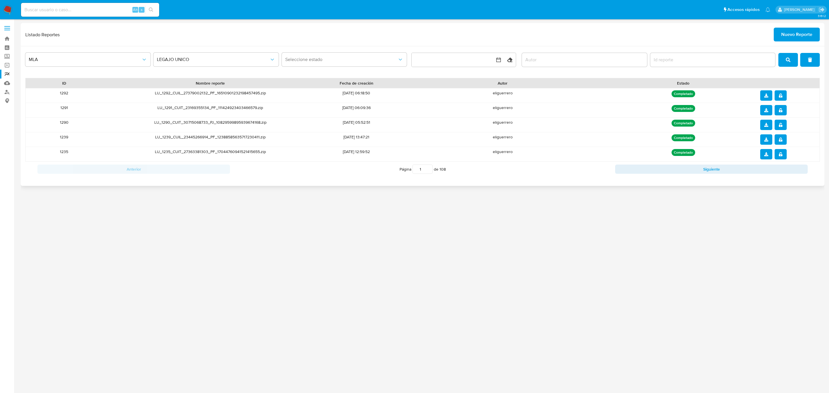
drag, startPoint x: 756, startPoint y: 114, endPoint x: 750, endPoint y: 63, distance: 51.6
click at [743, 75] on div "MLA LEGAJO UNICO Seleccione estado Limpiar ID Nombre reporte Fecha de creación …" at bounding box center [423, 116] width 804 height 140
click at [789, 36] on span "Nuevo Reporte" at bounding box center [796, 34] width 31 height 13
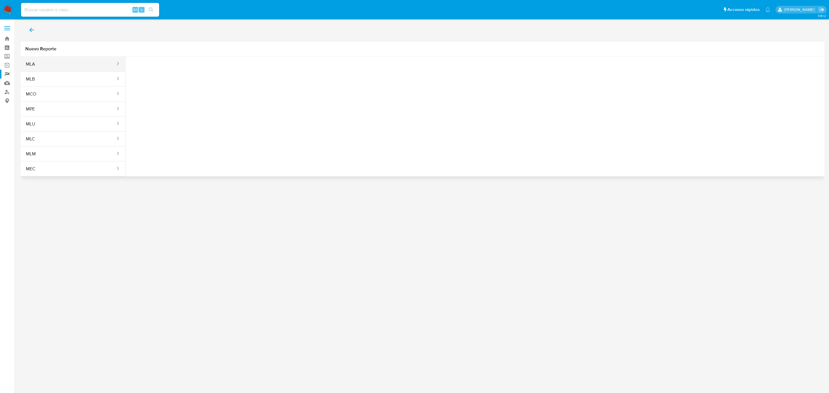
click at [106, 63] on button "MLA" at bounding box center [68, 64] width 95 height 14
click at [159, 75] on button "Seleccione una opcion" at bounding box center [161, 72] width 63 height 14
click at [163, 114] on span "LEGAJO UNICO" at bounding box center [149, 115] width 32 height 6
click at [228, 71] on span "CDI" at bounding box center [227, 72] width 51 height 6
click at [227, 104] on div "CUIL CUIL" at bounding box center [227, 110] width 53 height 20
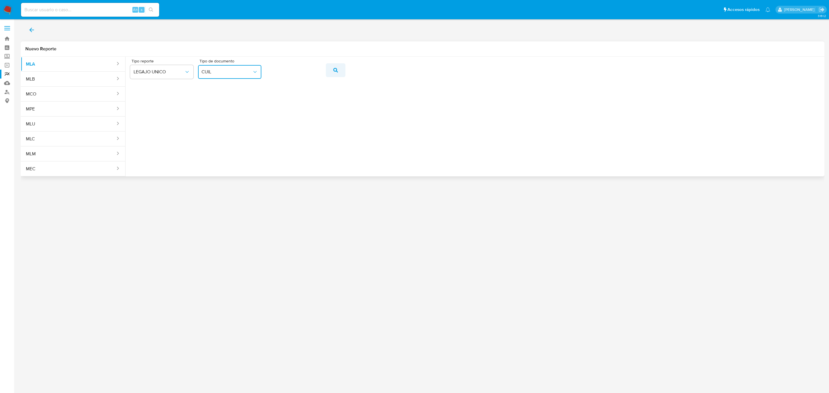
click at [334, 70] on icon "action-search" at bounding box center [335, 70] width 5 height 5
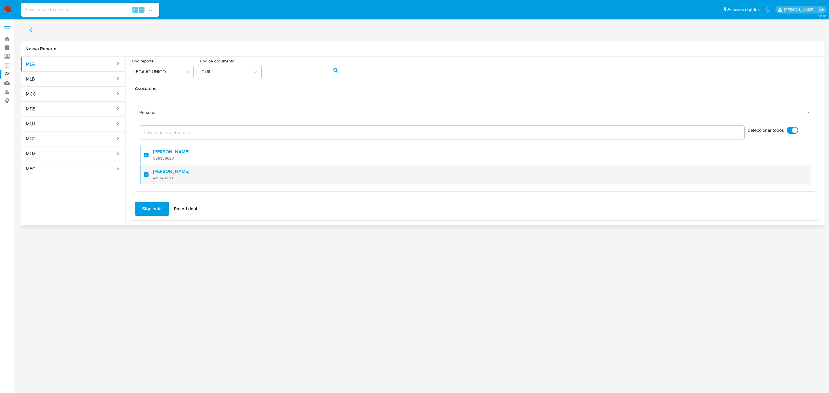
click at [169, 171] on label "Julieta Bailaque" at bounding box center [171, 172] width 36 height 6
click at [149, 172] on input "checkbox" at bounding box center [146, 174] width 5 height 5
checkbox input "false"
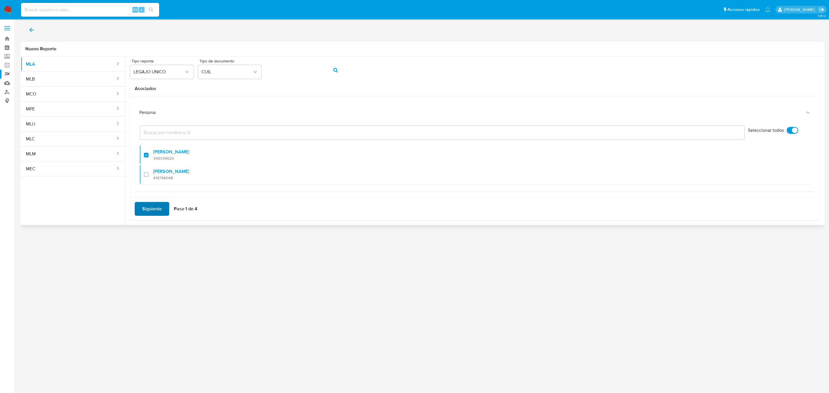
click at [147, 206] on span "Siguiente" at bounding box center [152, 209] width 20 height 13
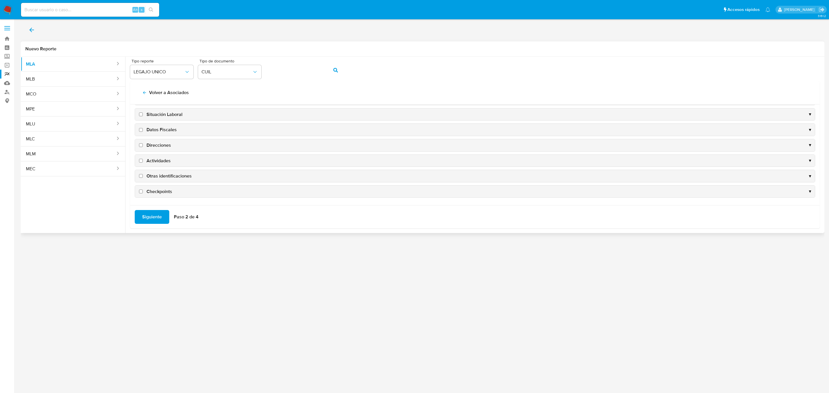
scroll to position [58, 0]
click at [164, 146] on span "Direcciones" at bounding box center [159, 145] width 24 height 6
click at [143, 146] on input "Direcciones" at bounding box center [141, 145] width 4 height 4
checkbox input "true"
click at [167, 130] on span "Datos Fiscales" at bounding box center [162, 130] width 30 height 6
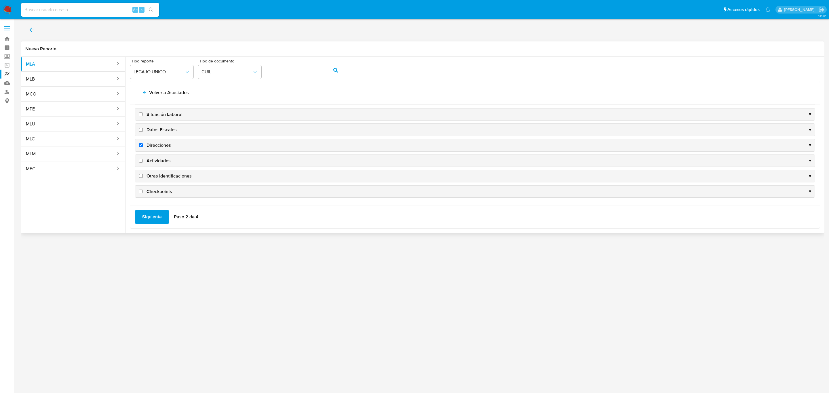
click at [143, 130] on input "Datos Fiscales" at bounding box center [141, 130] width 4 height 4
checkbox input "true"
click at [162, 158] on span "Actividades" at bounding box center [159, 161] width 24 height 6
click at [143, 159] on input "Actividades" at bounding box center [141, 161] width 4 height 4
checkbox input "true"
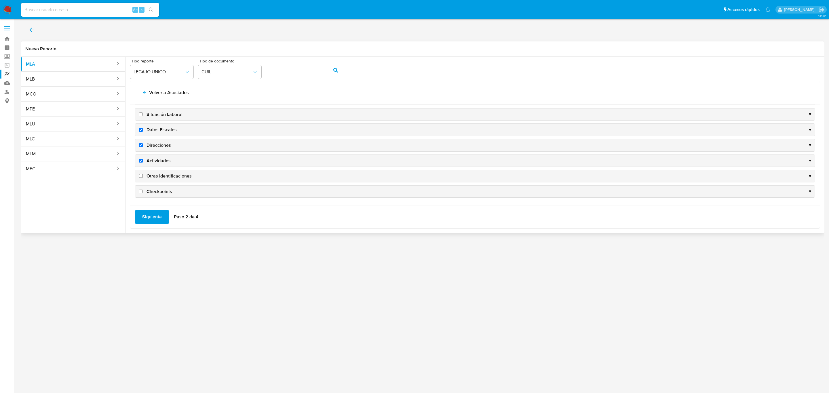
click at [167, 177] on span "Otras identificaciones" at bounding box center [169, 176] width 45 height 6
click at [143, 177] on input "Otras identificaciones" at bounding box center [141, 176] width 4 height 4
checkbox input "true"
click at [153, 214] on span "Siguiente" at bounding box center [152, 217] width 20 height 13
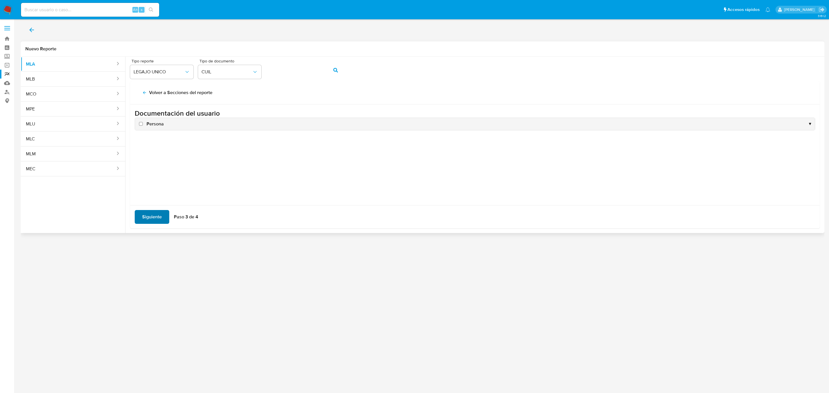
scroll to position [0, 0]
click at [146, 128] on div "Persona ▼" at bounding box center [475, 124] width 680 height 12
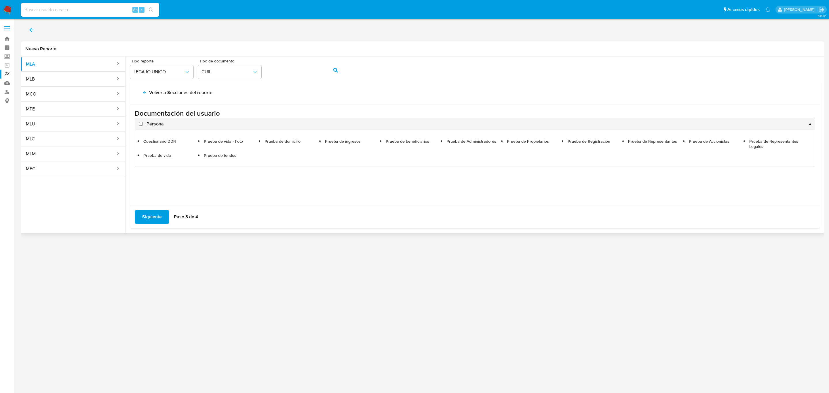
click at [151, 123] on span "Persona" at bounding box center [155, 124] width 17 height 6
click at [143, 123] on input "Persona" at bounding box center [141, 124] width 4 height 4
checkbox input "true"
click at [154, 215] on span "Siguiente" at bounding box center [152, 217] width 20 height 13
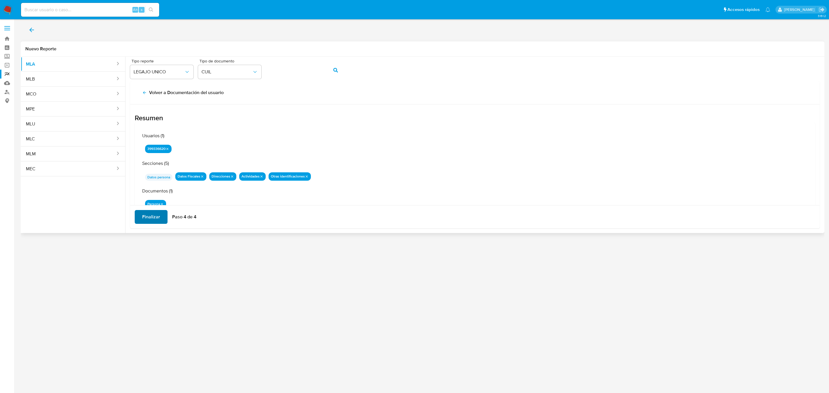
click at [151, 215] on span "Finalizar" at bounding box center [151, 217] width 18 height 13
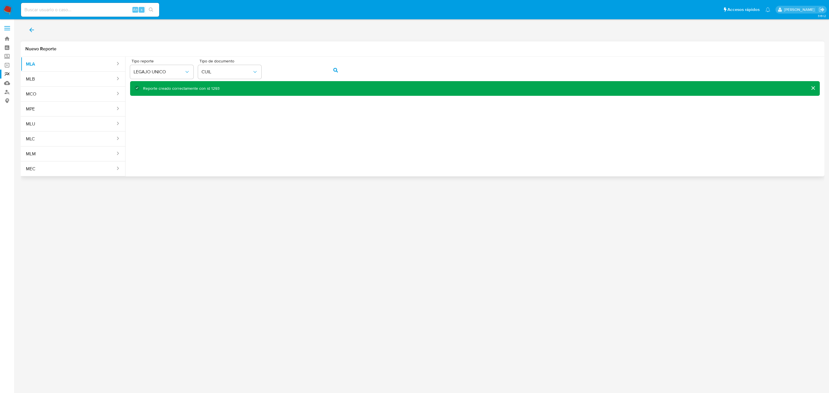
click at [30, 26] on icon "back" at bounding box center [31, 29] width 7 height 7
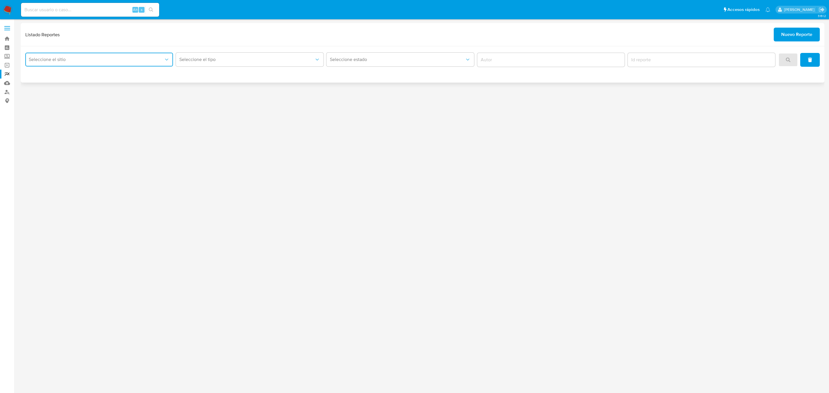
click at [85, 60] on span "Seleccione el sitio" at bounding box center [96, 60] width 135 height 6
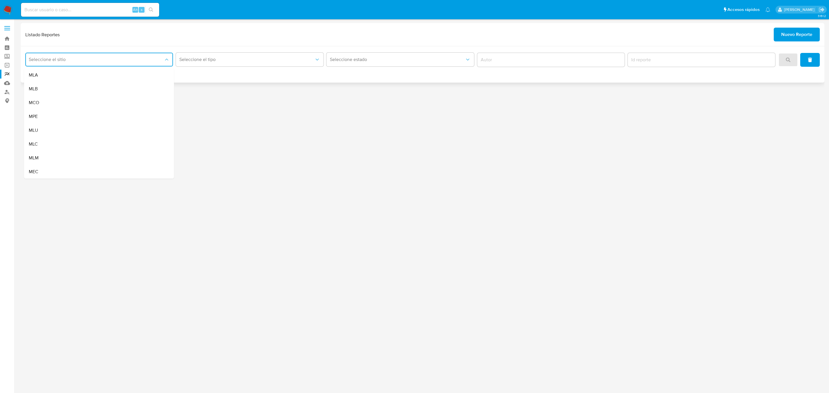
click at [80, 74] on div "MLA" at bounding box center [97, 75] width 137 height 14
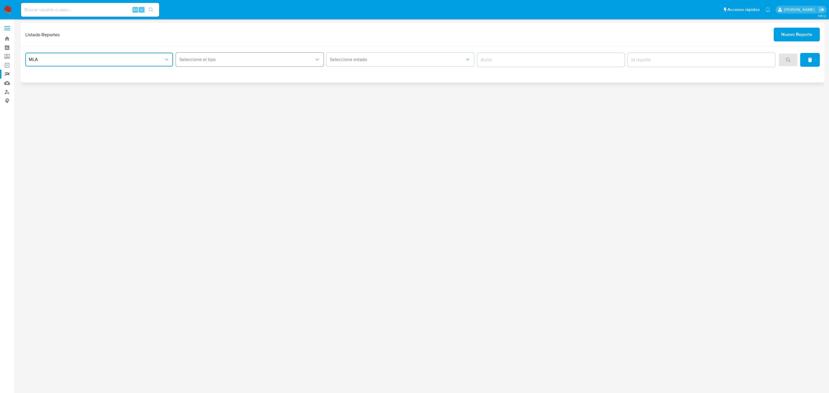
click at [218, 57] on span "Seleccione el tipo" at bounding box center [246, 60] width 135 height 6
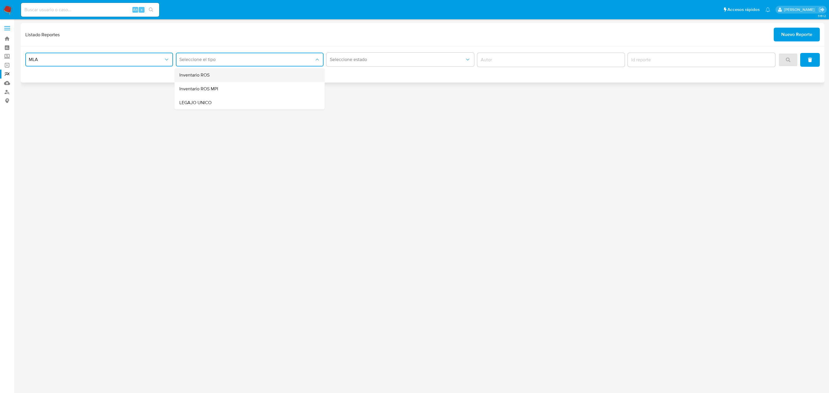
click at [224, 73] on div "Inventario ROS" at bounding box center [247, 75] width 137 height 14
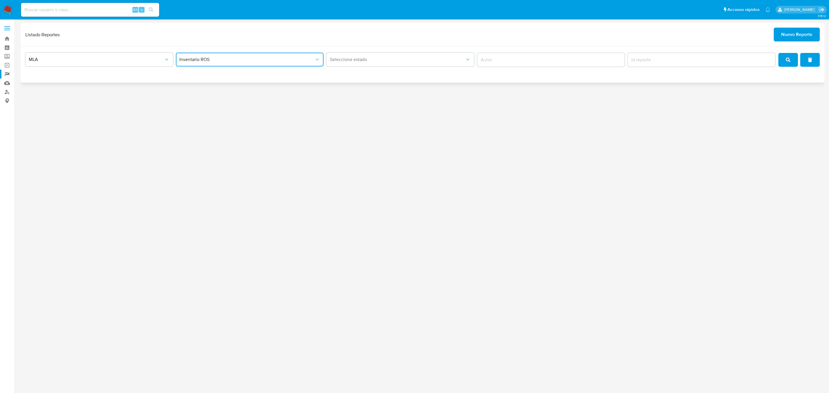
click at [227, 60] on span "Inventario ROS" at bounding box center [246, 60] width 135 height 6
drag, startPoint x: 222, startPoint y: 106, endPoint x: 232, endPoint y: 105, distance: 9.5
click at [222, 105] on div "LEGAJO UNICO" at bounding box center [247, 103] width 137 height 14
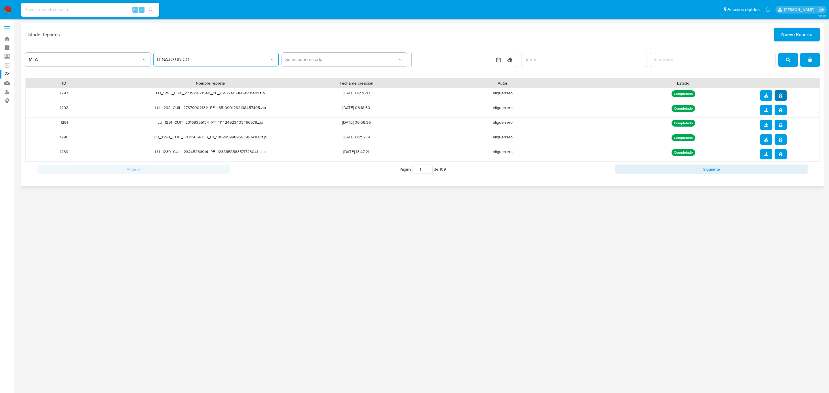
click at [782, 97] on icon "notify_security" at bounding box center [780, 96] width 3 height 4
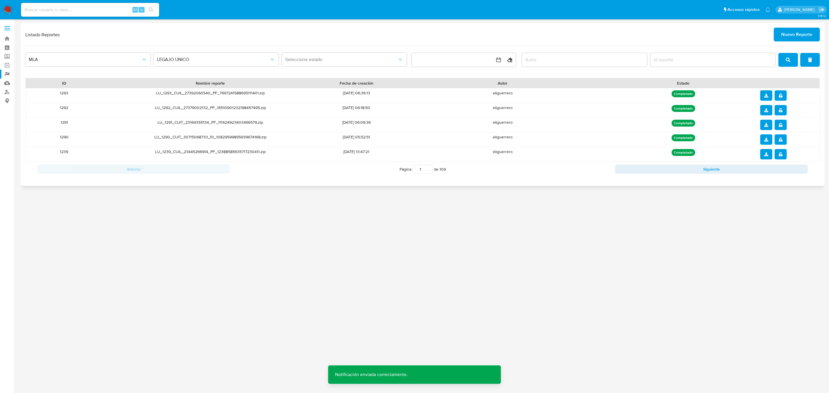
click at [768, 98] on icon "download" at bounding box center [766, 96] width 4 height 4
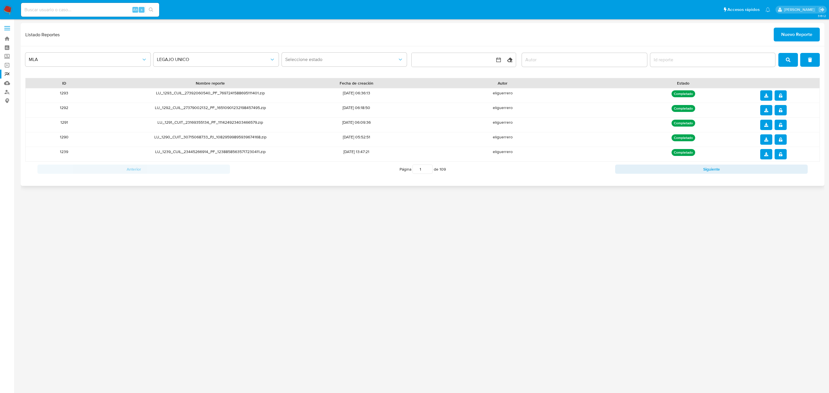
click at [818, 30] on button "Nuevo Reporte" at bounding box center [797, 35] width 46 height 14
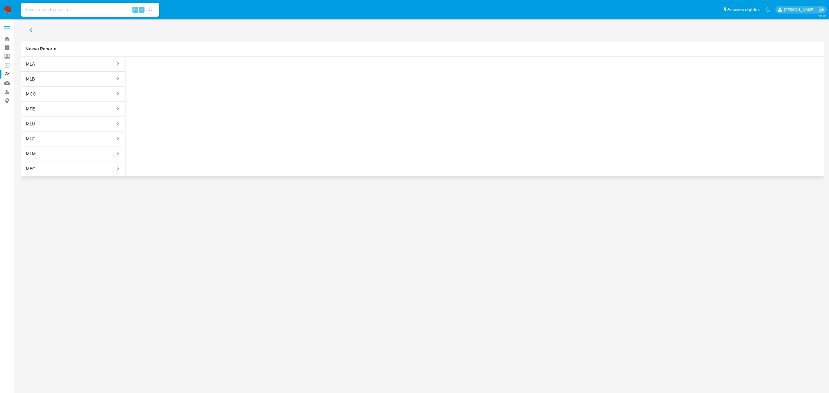
click at [57, 54] on div "Nuevo Reporte" at bounding box center [423, 48] width 804 height 15
click at [59, 61] on button "MLA" at bounding box center [68, 64] width 95 height 14
click at [151, 73] on span "Seleccione una opcion" at bounding box center [159, 72] width 51 height 6
click at [158, 113] on span "LEGAJO UNICO" at bounding box center [149, 115] width 32 height 6
click at [247, 74] on span "CDI" at bounding box center [227, 72] width 51 height 6
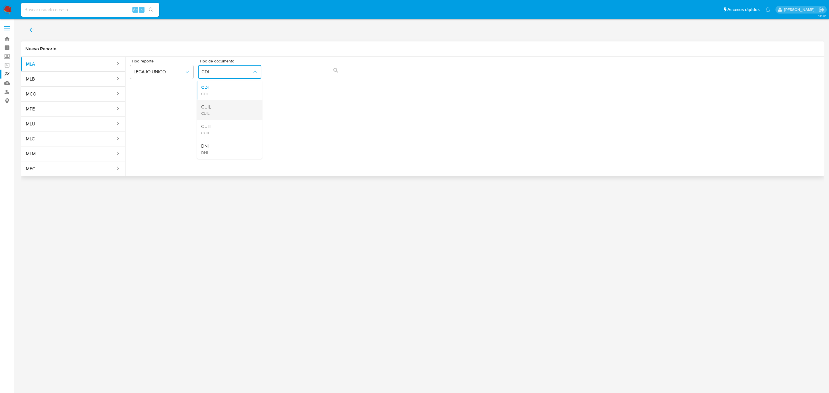
click at [240, 114] on div "CUIL CUIL" at bounding box center [227, 110] width 53 height 20
drag, startPoint x: 343, startPoint y: 67, endPoint x: 339, endPoint y: 68, distance: 4.4
click at [341, 68] on button "action-search" at bounding box center [336, 70] width 20 height 14
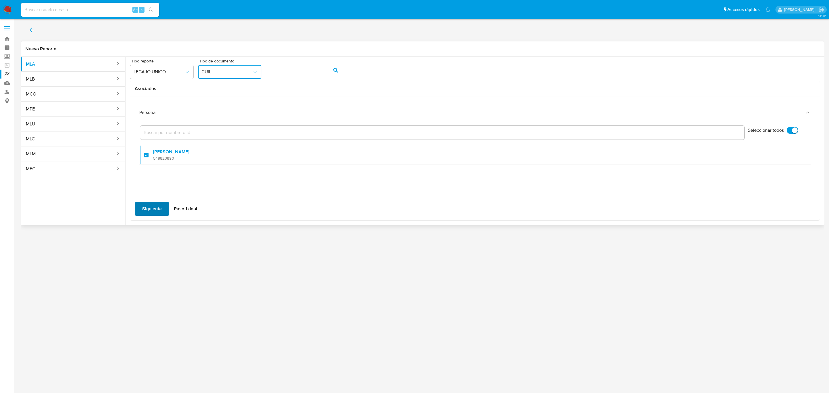
click at [157, 212] on span "Siguiente" at bounding box center [152, 209] width 20 height 13
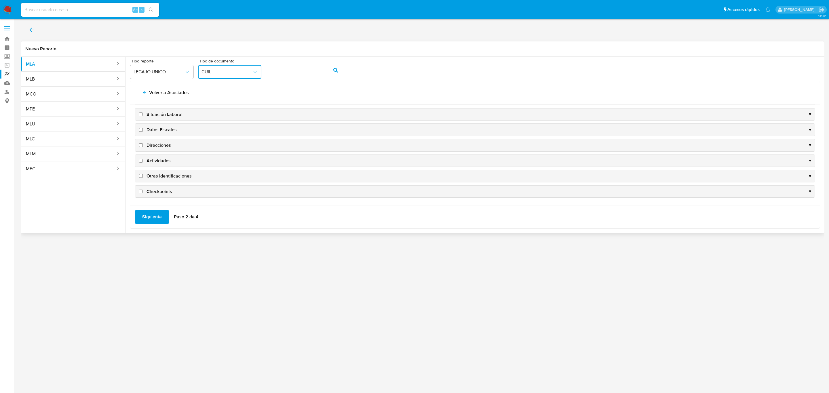
scroll to position [58, 0]
click at [158, 129] on span "Datos Fiscales" at bounding box center [162, 130] width 30 height 6
click at [143, 129] on input "Datos Fiscales" at bounding box center [141, 130] width 4 height 4
checkbox input "true"
click at [158, 145] on span "Direcciones" at bounding box center [159, 145] width 24 height 6
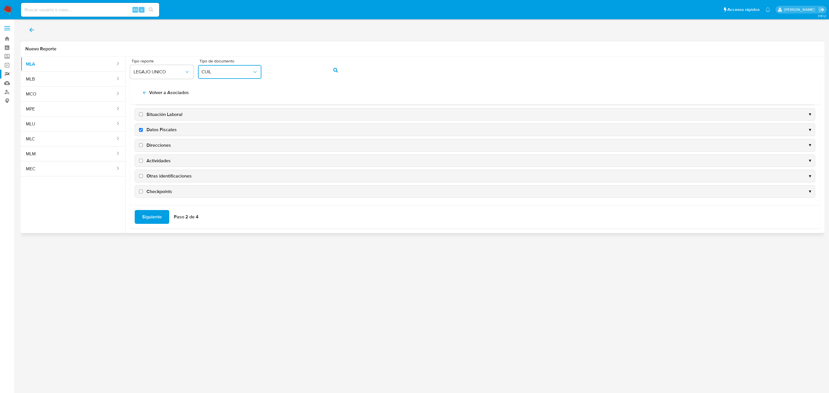
click at [143, 145] on input "Direcciones" at bounding box center [141, 145] width 4 height 4
checkbox input "true"
click at [157, 161] on span "Actividades" at bounding box center [159, 161] width 24 height 6
click at [143, 161] on input "Actividades" at bounding box center [141, 161] width 4 height 4
checkbox input "true"
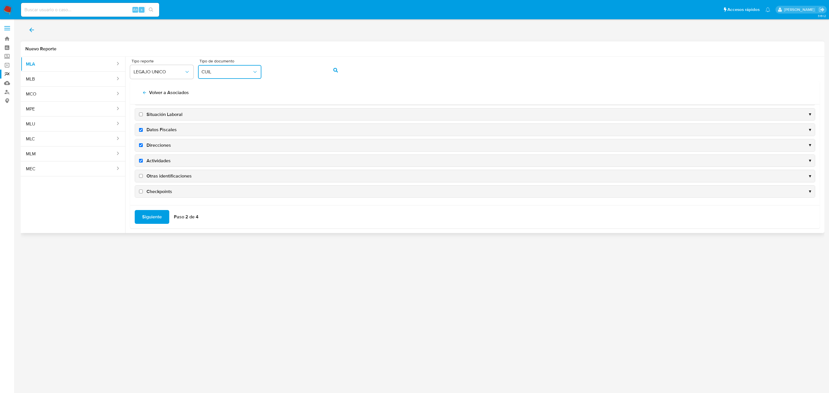
click at [163, 174] on span "Otras identificaciones" at bounding box center [169, 176] width 45 height 6
click at [143, 174] on input "Otras identificaciones" at bounding box center [141, 176] width 4 height 4
checkbox input "true"
click at [152, 212] on span "Siguiente" at bounding box center [152, 217] width 20 height 13
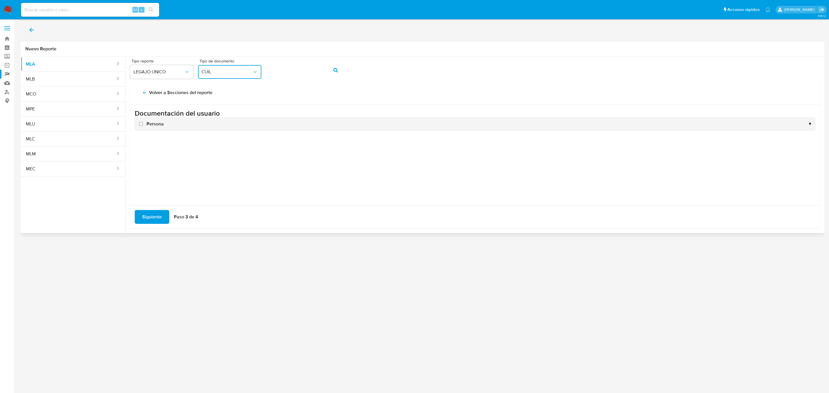
click at [154, 127] on span "Persona" at bounding box center [155, 124] width 17 height 6
click at [143, 126] on input "Persona" at bounding box center [141, 124] width 4 height 4
checkbox input "true"
click at [149, 216] on span "Siguiente" at bounding box center [152, 217] width 20 height 13
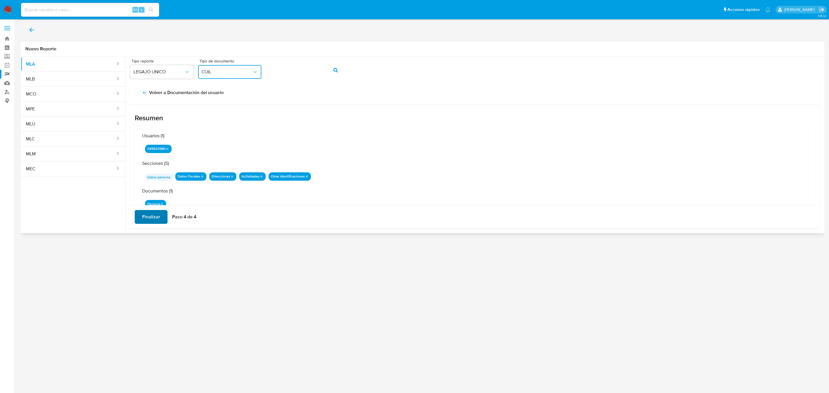
click at [156, 217] on span "Finalizar" at bounding box center [151, 217] width 18 height 13
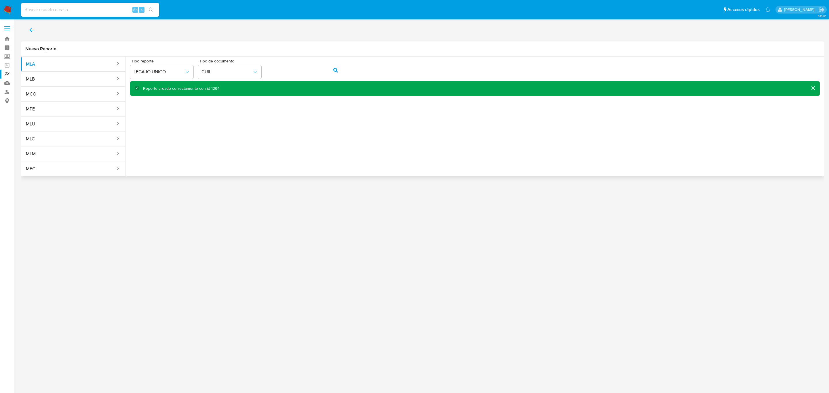
click at [31, 27] on icon "back" at bounding box center [31, 29] width 7 height 7
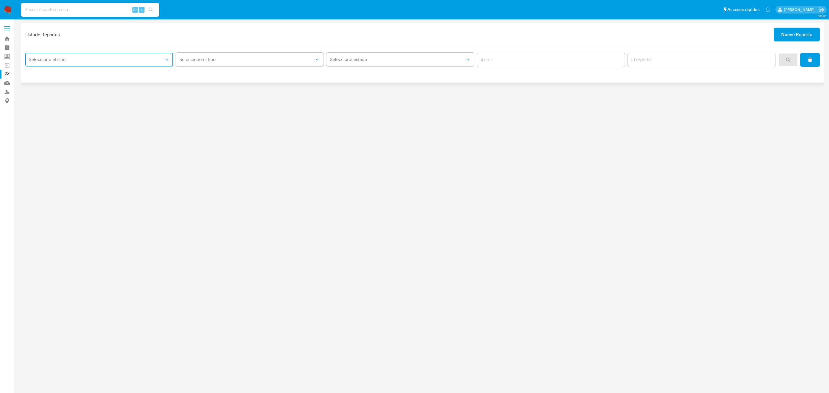
click at [107, 56] on button "Seleccione el sitio" at bounding box center [99, 60] width 148 height 14
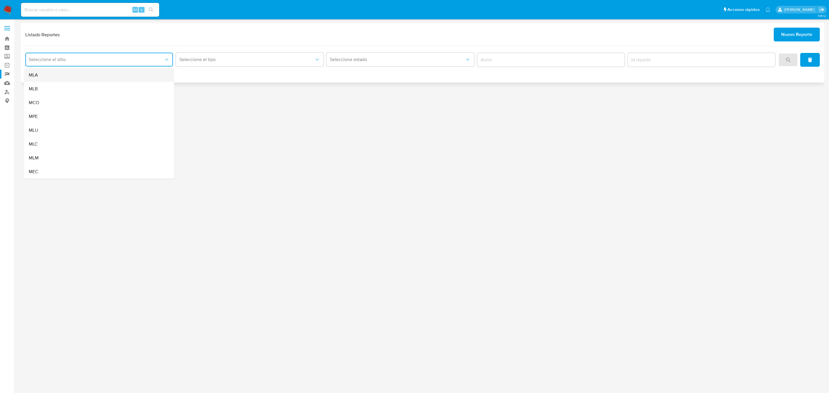
click at [98, 74] on div "MLA" at bounding box center [97, 75] width 137 height 14
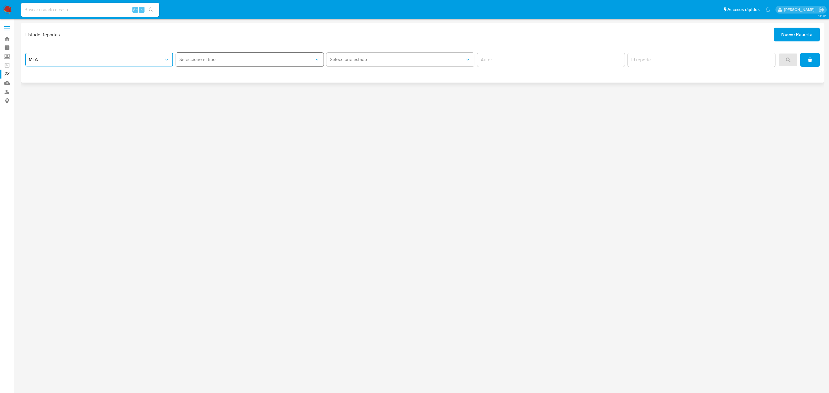
click at [215, 61] on span "Seleccione el tipo" at bounding box center [246, 60] width 135 height 6
click at [227, 102] on div "LEGAJO UNICO" at bounding box center [247, 103] width 137 height 14
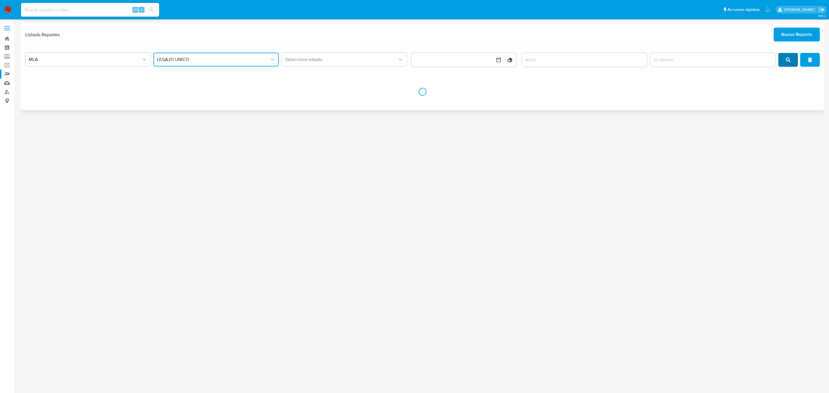
click at [788, 56] on span "search" at bounding box center [788, 60] width 5 height 13
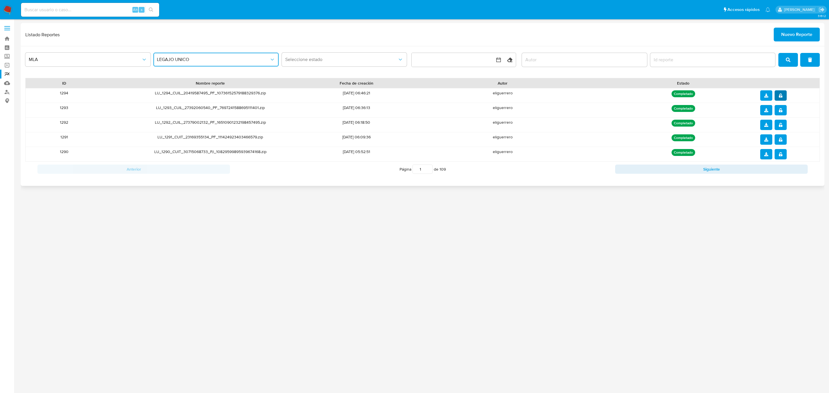
click at [778, 97] on button "notify_security" at bounding box center [781, 95] width 12 height 10
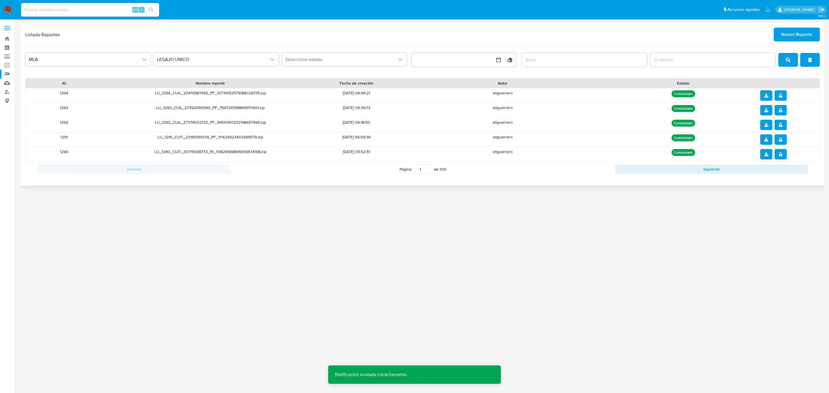
click at [765, 94] on icon "download" at bounding box center [766, 96] width 4 height 4
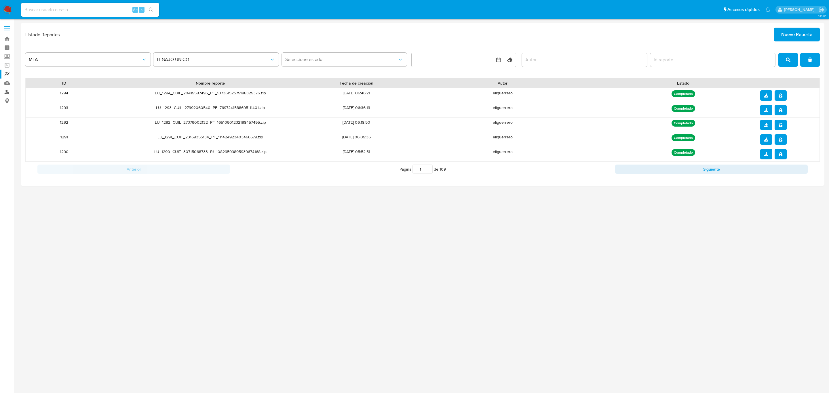
click at [7, 94] on link "Buscador de personas" at bounding box center [34, 92] width 69 height 9
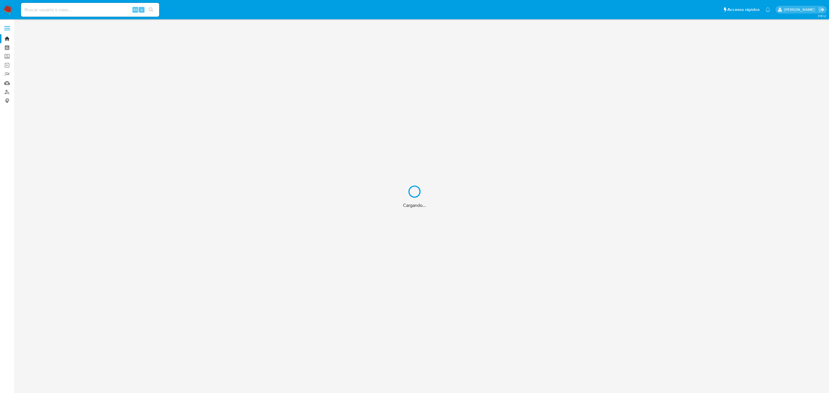
click at [87, 9] on div "Cargando..." at bounding box center [414, 196] width 829 height 393
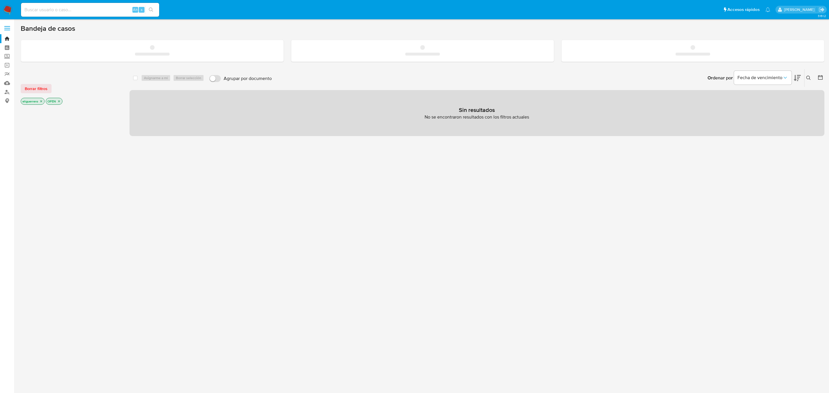
click at [59, 9] on input at bounding box center [90, 9] width 138 height 7
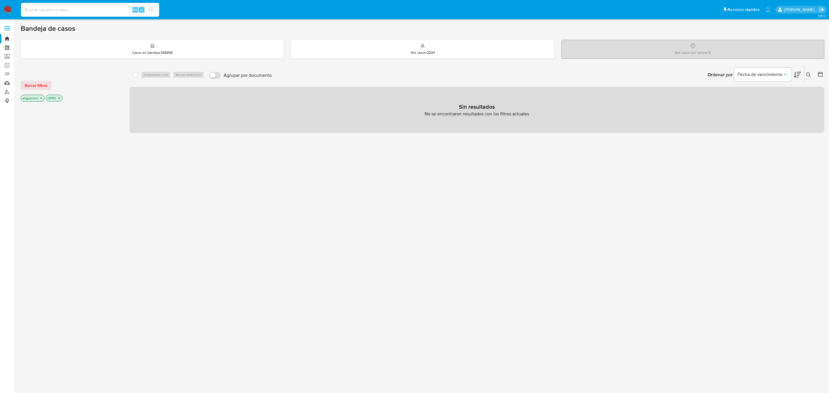
click at [59, 9] on input at bounding box center [90, 9] width 138 height 7
paste input "381443336"
type input "381443336"
click at [152, 12] on button "search-icon" at bounding box center [151, 10] width 12 height 8
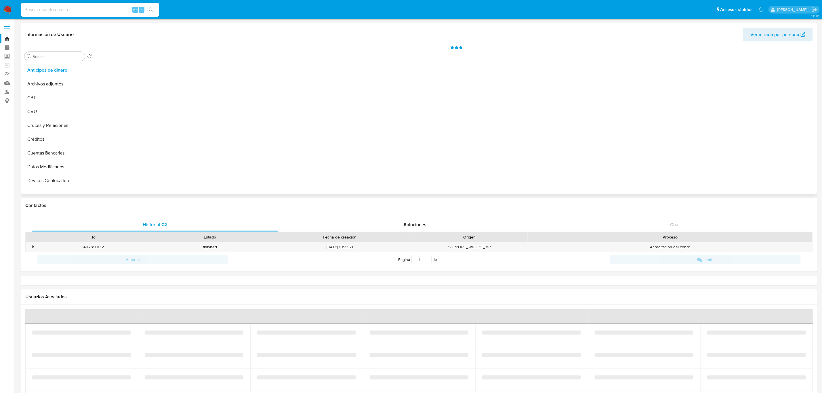
select select "10"
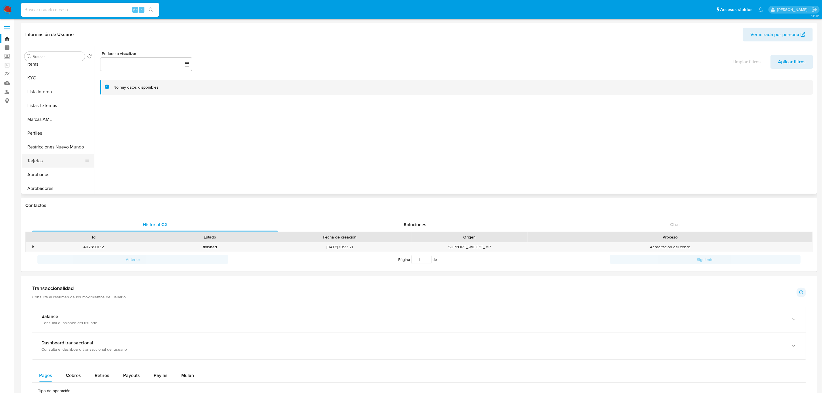
scroll to position [298, 0]
click at [53, 75] on button "KYC" at bounding box center [55, 76] width 67 height 14
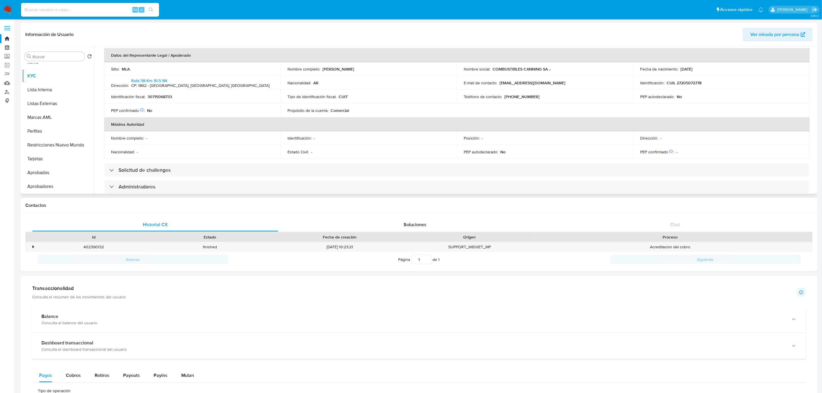
scroll to position [122, 0]
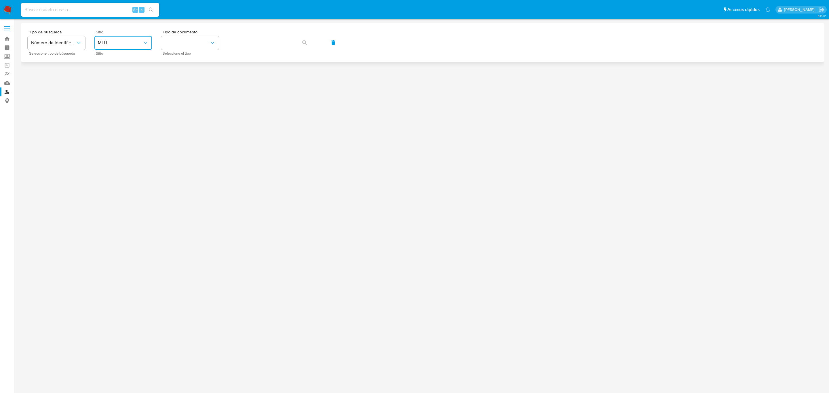
click at [128, 44] on span "MLU" at bounding box center [120, 43] width 45 height 6
click at [121, 72] on div "MLA" at bounding box center [121, 72] width 47 height 14
click at [185, 49] on button "identificationType" at bounding box center [190, 43] width 58 height 14
click at [187, 79] on div "CUIL CUIL" at bounding box center [188, 81] width 47 height 20
click at [309, 43] on button "button" at bounding box center [305, 43] width 20 height 14
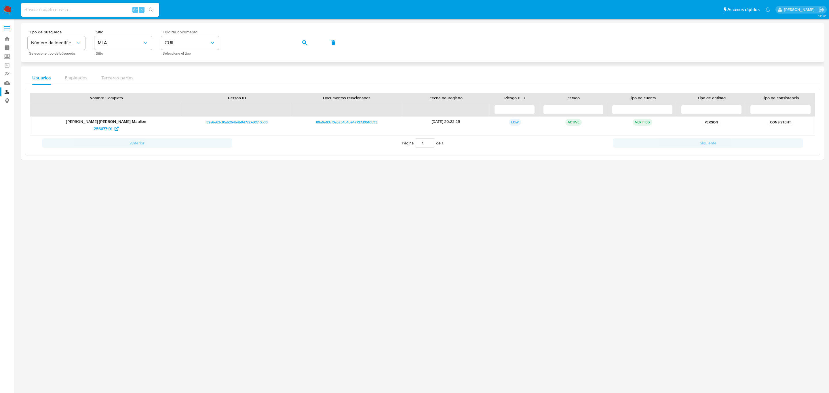
click at [208, 34] on div "Tipo de busqueda Número de identificación Seleccione tipo de búsqueda Sitio MLA…" at bounding box center [423, 42] width 790 height 25
click at [219, 36] on div "Tipo de busqueda Número de identificación Seleccione tipo de búsqueda Sitio MLA…" at bounding box center [423, 42] width 790 height 25
click at [298, 41] on button "button" at bounding box center [305, 43] width 20 height 14
click at [158, 29] on div "Tipo de busqueda Número de identificación Seleccione tipo de búsqueda Sitio MLA…" at bounding box center [423, 42] width 804 height 39
click at [300, 44] on button "button" at bounding box center [305, 43] width 20 height 14
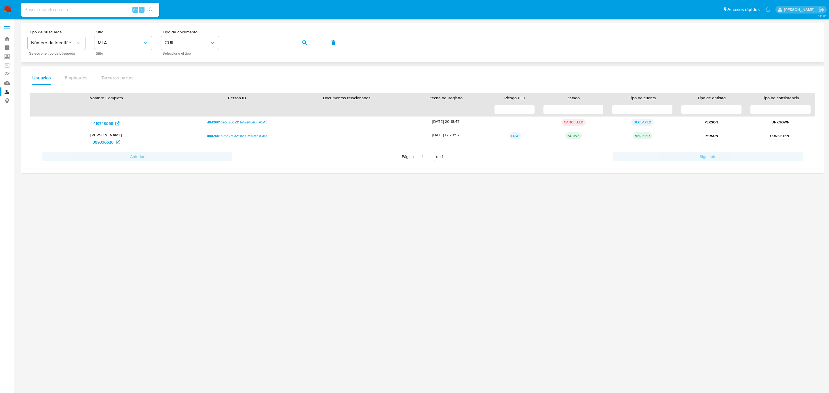
click at [227, 35] on div "Tipo de busqueda Número de identificación Seleccione tipo de búsqueda Sitio MLA…" at bounding box center [423, 42] width 790 height 25
click at [299, 41] on button "button" at bounding box center [305, 43] width 20 height 14
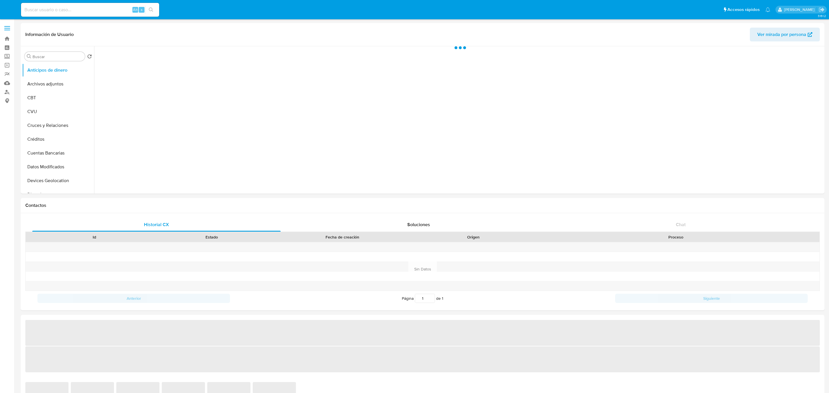
select select "10"
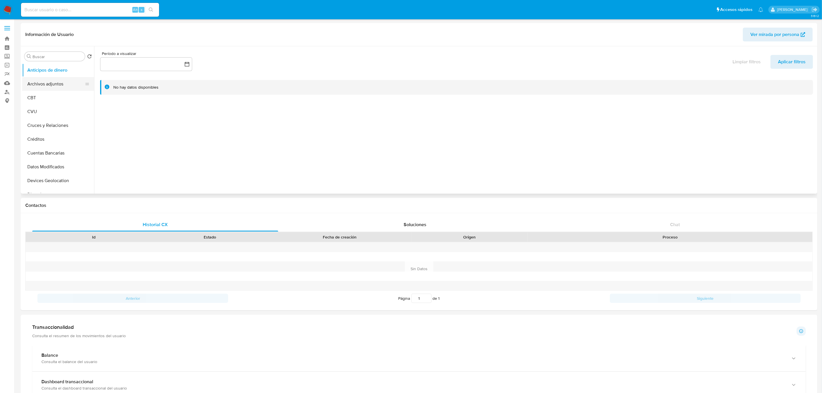
click at [65, 86] on button "Archivos adjuntos" at bounding box center [55, 84] width 67 height 14
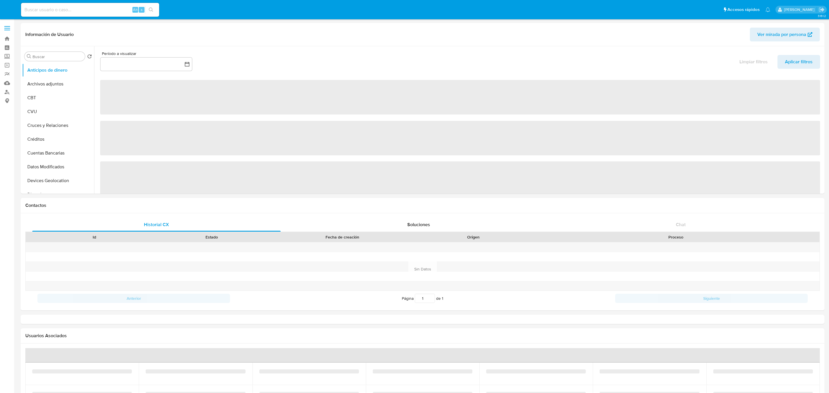
select select "10"
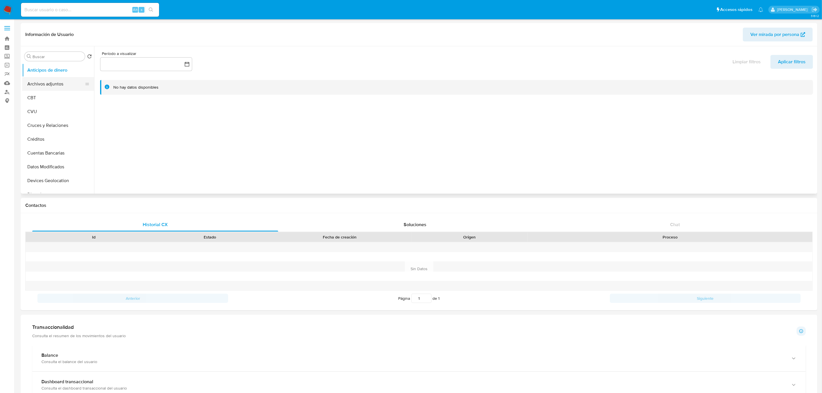
click at [45, 80] on button "Archivos adjuntos" at bounding box center [55, 84] width 67 height 14
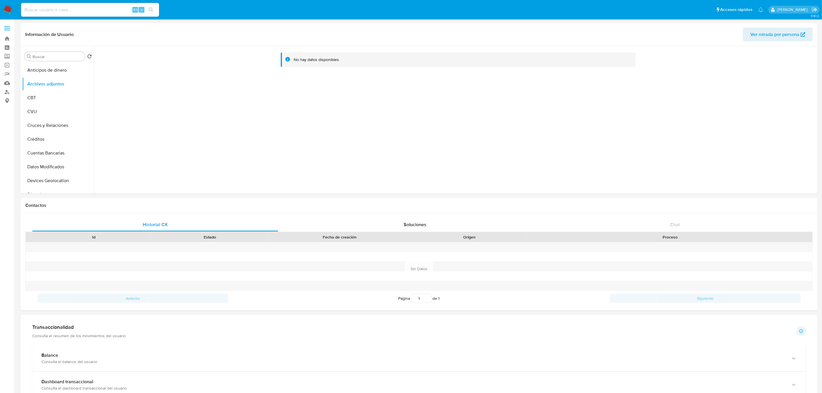
click at [127, 9] on input at bounding box center [90, 9] width 138 height 7
paste input "375582429"
type input "375582429"
click at [154, 5] on div "375582429 Alt s" at bounding box center [90, 10] width 138 height 16
click at [152, 12] on icon "search-icon" at bounding box center [151, 9] width 5 height 5
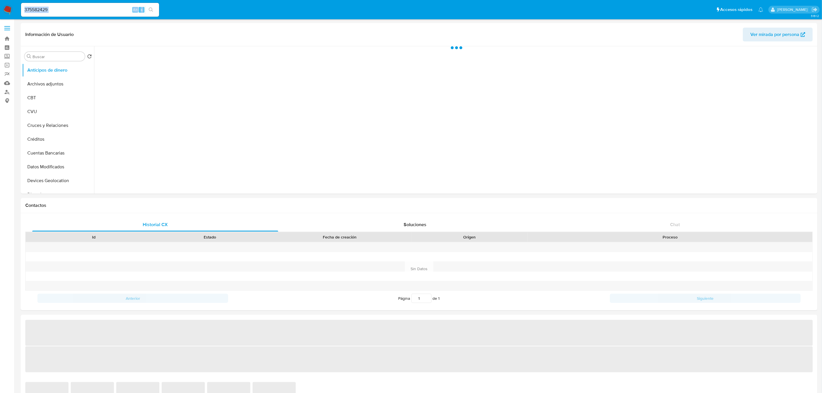
select select "10"
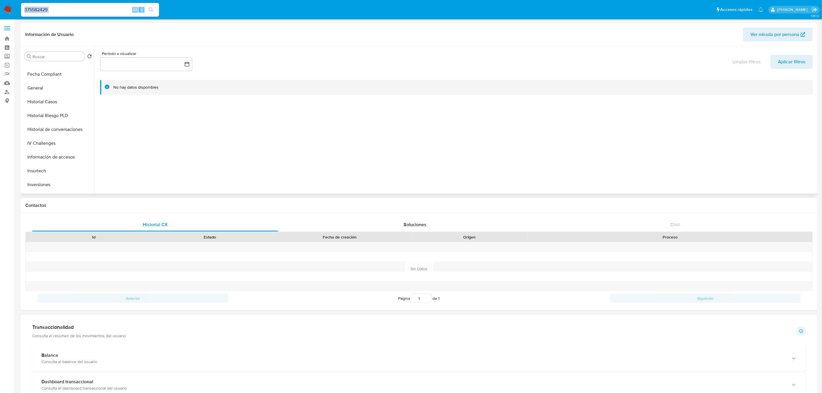
scroll to position [216, 0]
click at [41, 155] on button "KYC" at bounding box center [55, 158] width 67 height 14
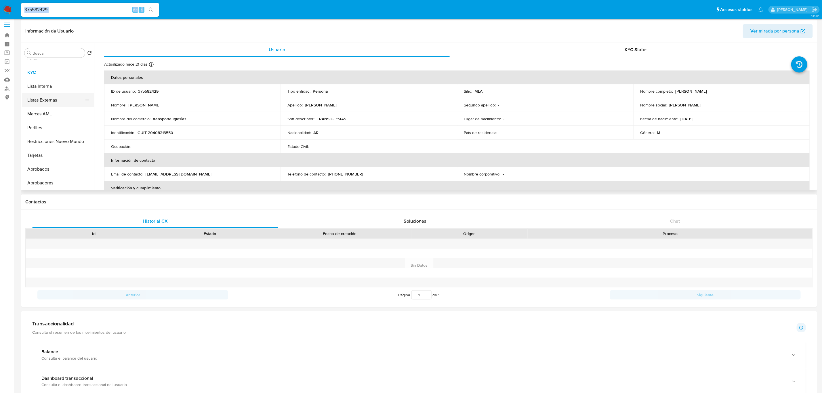
scroll to position [0, 0]
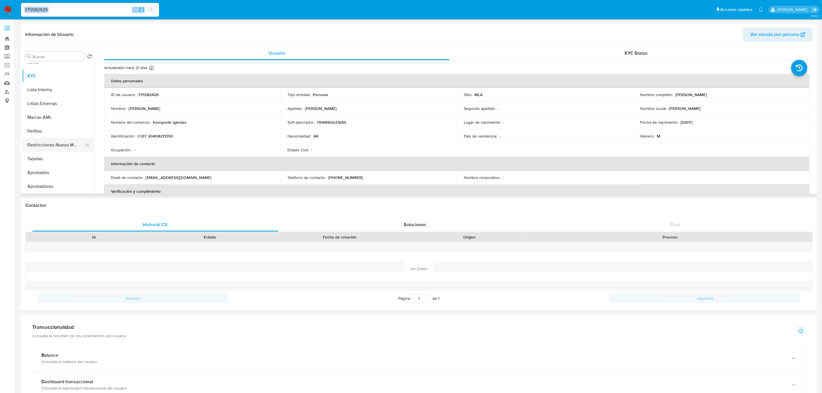
click at [56, 146] on button "Restricciones Nuevo Mundo" at bounding box center [55, 145] width 67 height 14
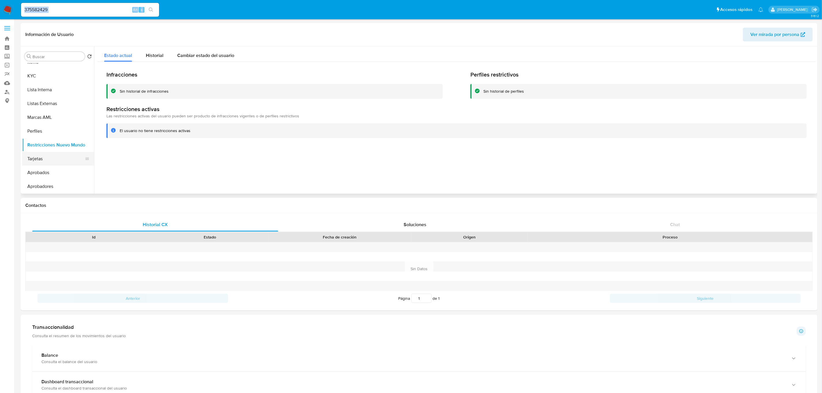
click at [50, 164] on button "Tarjetas" at bounding box center [55, 159] width 67 height 14
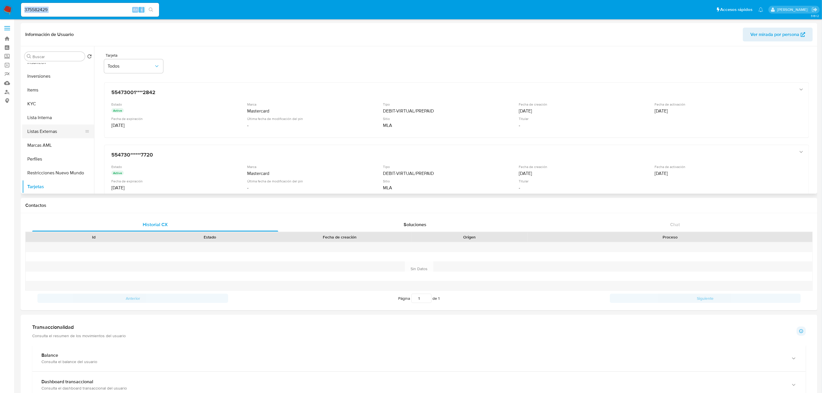
scroll to position [255, 0]
click at [55, 183] on button "Restricciones Nuevo Mundo" at bounding box center [55, 188] width 67 height 14
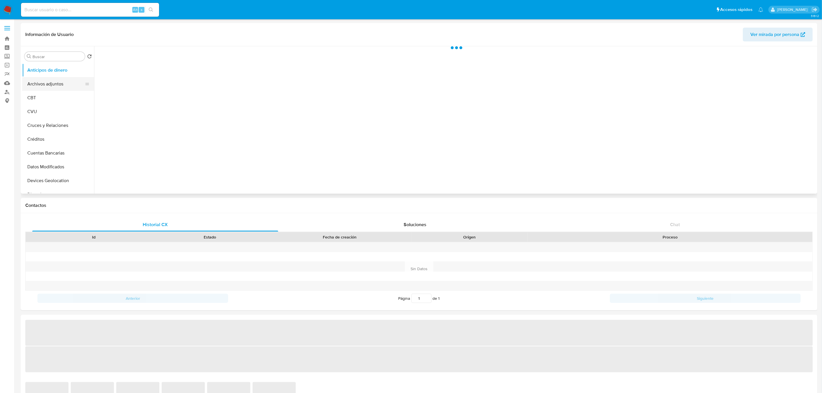
click at [45, 84] on button "Archivos adjuntos" at bounding box center [55, 84] width 67 height 14
select select "10"
